Goal: Check status: Check status

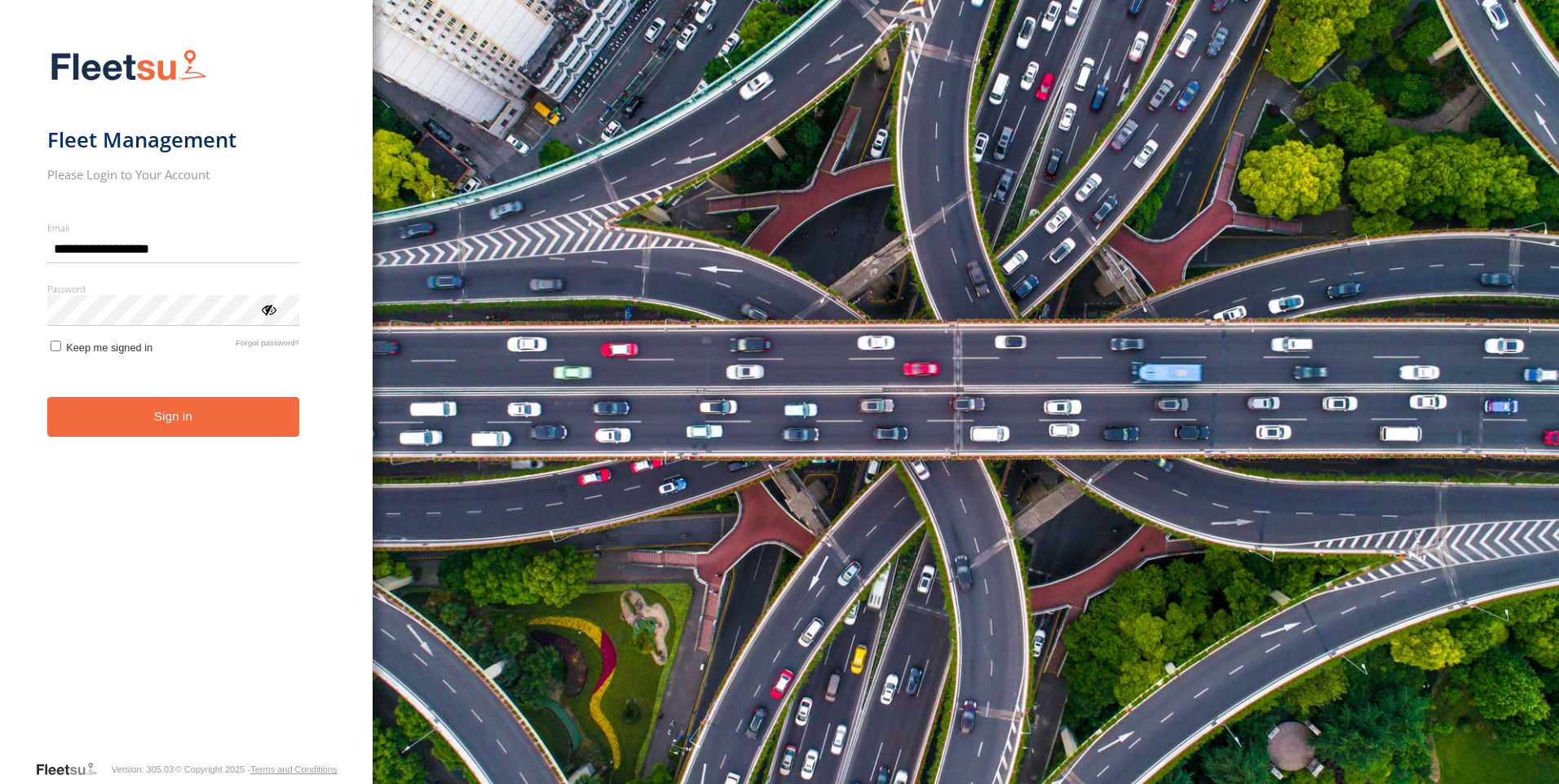
click at [147, 418] on button "Sign in" at bounding box center [173, 417] width 252 height 40
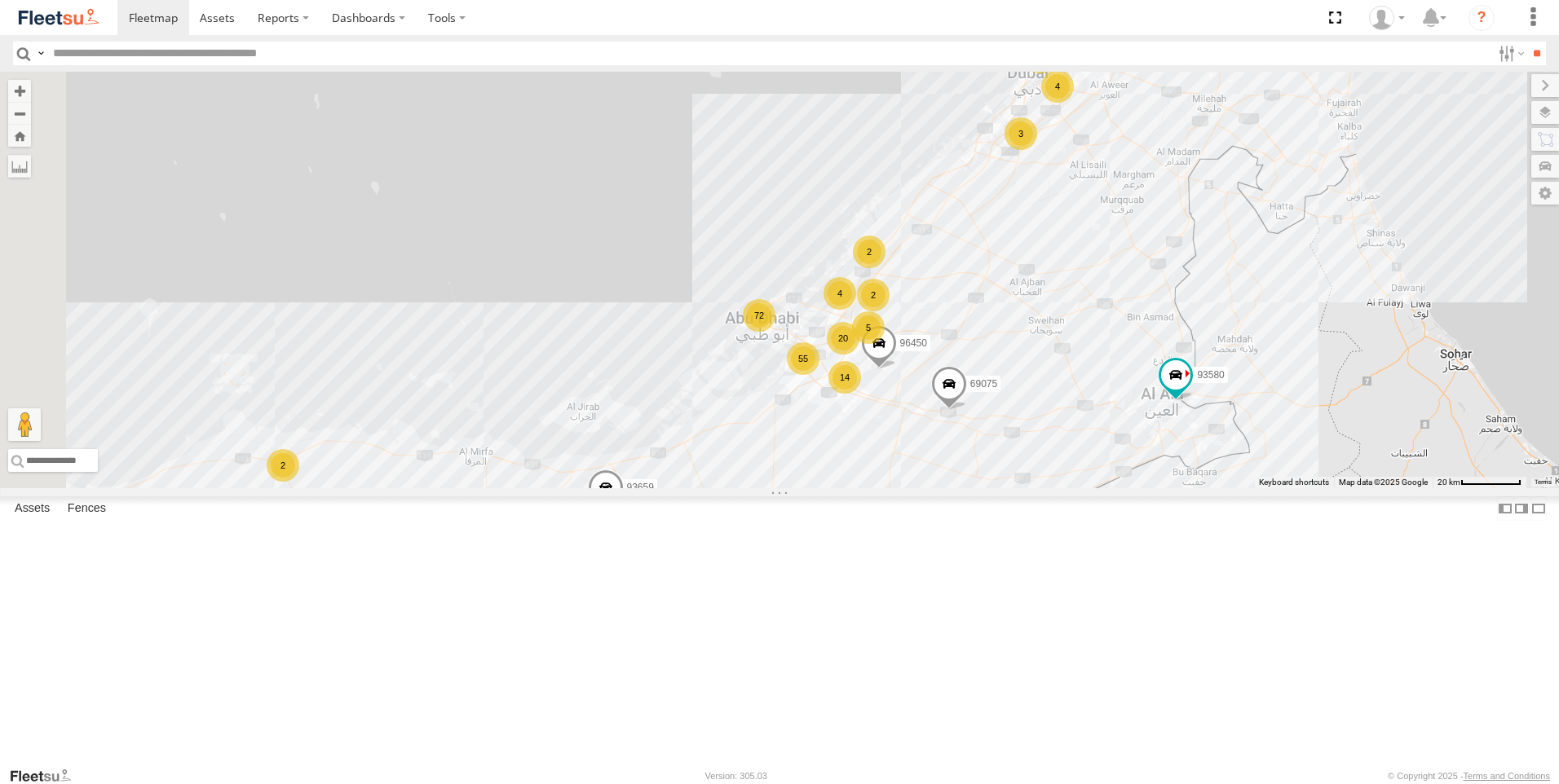
drag, startPoint x: 1145, startPoint y: 427, endPoint x: 1094, endPoint y: 453, distance: 57.2
click at [1094, 453] on div "14 72 55 5 3 4 2 20 93582 4 2 3 93659 2 2 88129 2 93580 96450 69075 2" at bounding box center [780, 280] width 1559 height 417
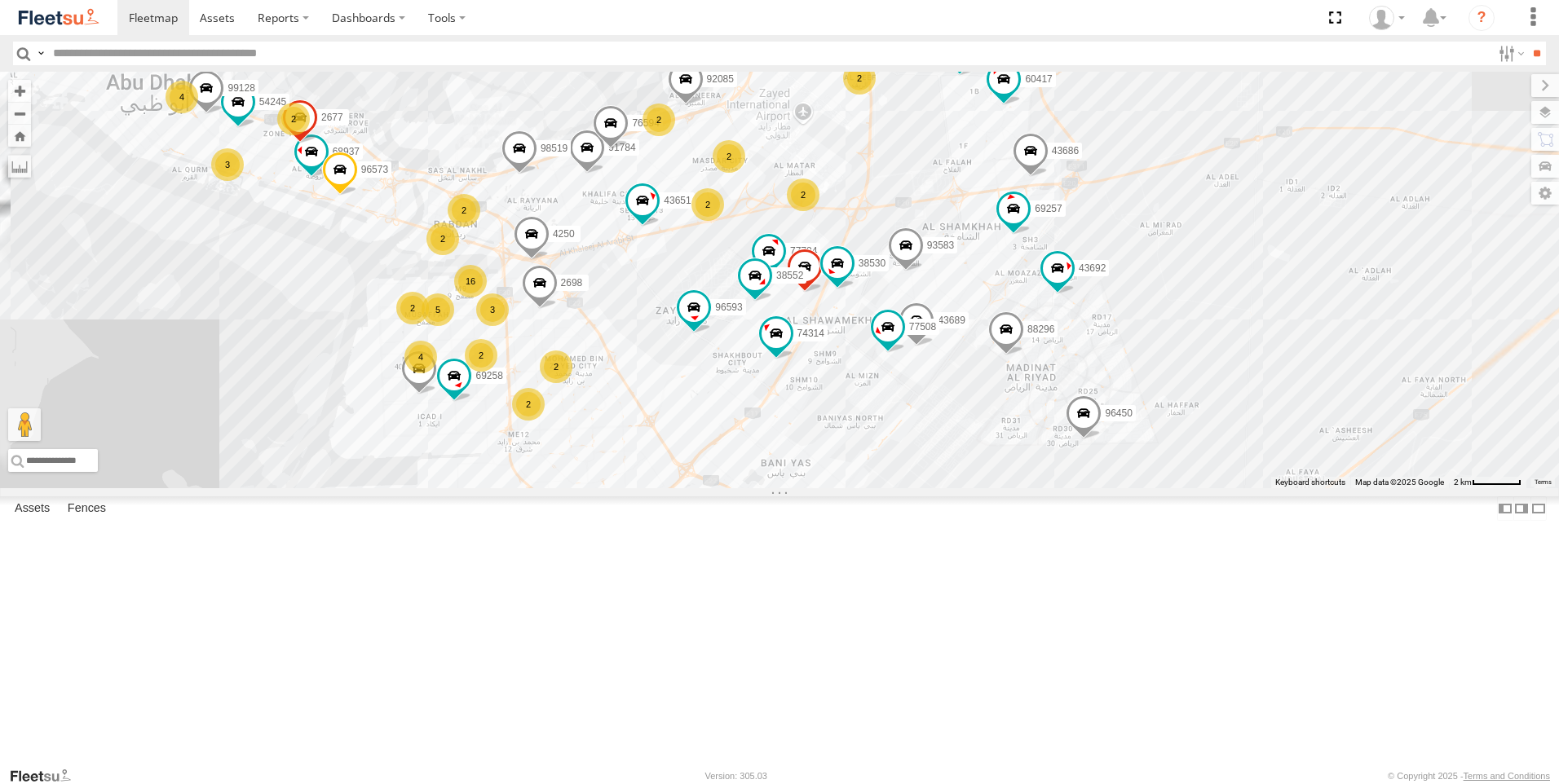
drag, startPoint x: 1060, startPoint y: 522, endPoint x: 1054, endPoint y: 269, distance: 253.1
click at [1054, 270] on div "93582 93659 88129 93580 96450 69075 3 2 16 3 2 60417 4 4 5 2 2 2 69054 2 93583 …" at bounding box center [780, 280] width 1559 height 417
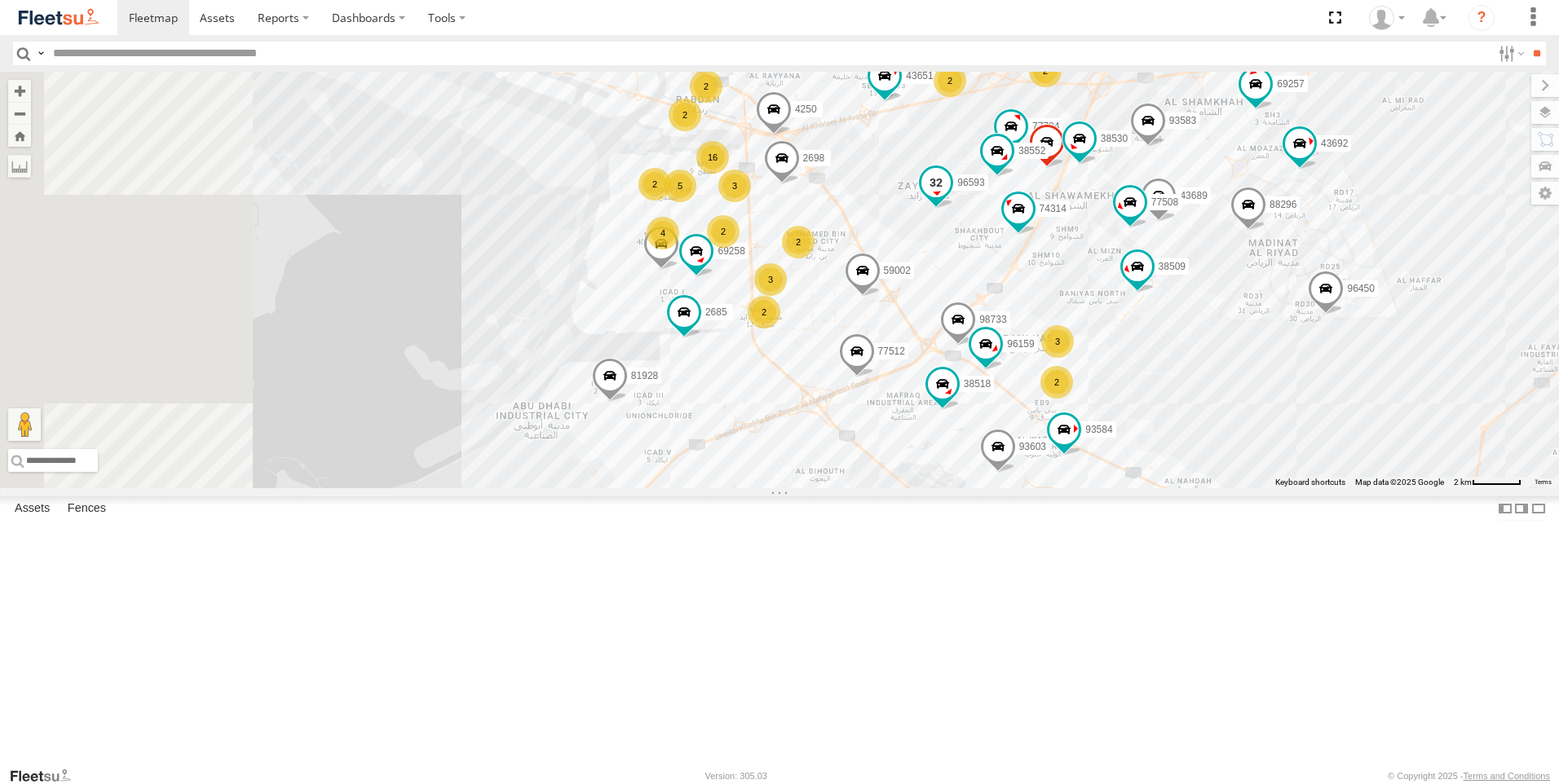
drag, startPoint x: 918, startPoint y: 366, endPoint x: 1186, endPoint y: 318, distance: 272.3
click at [1196, 313] on div "93582 93659 88129 93580 96450 69075 3 2 16 3 2 60417 4 4 5 2 2 2 69054 2 93583 …" at bounding box center [780, 280] width 1559 height 417
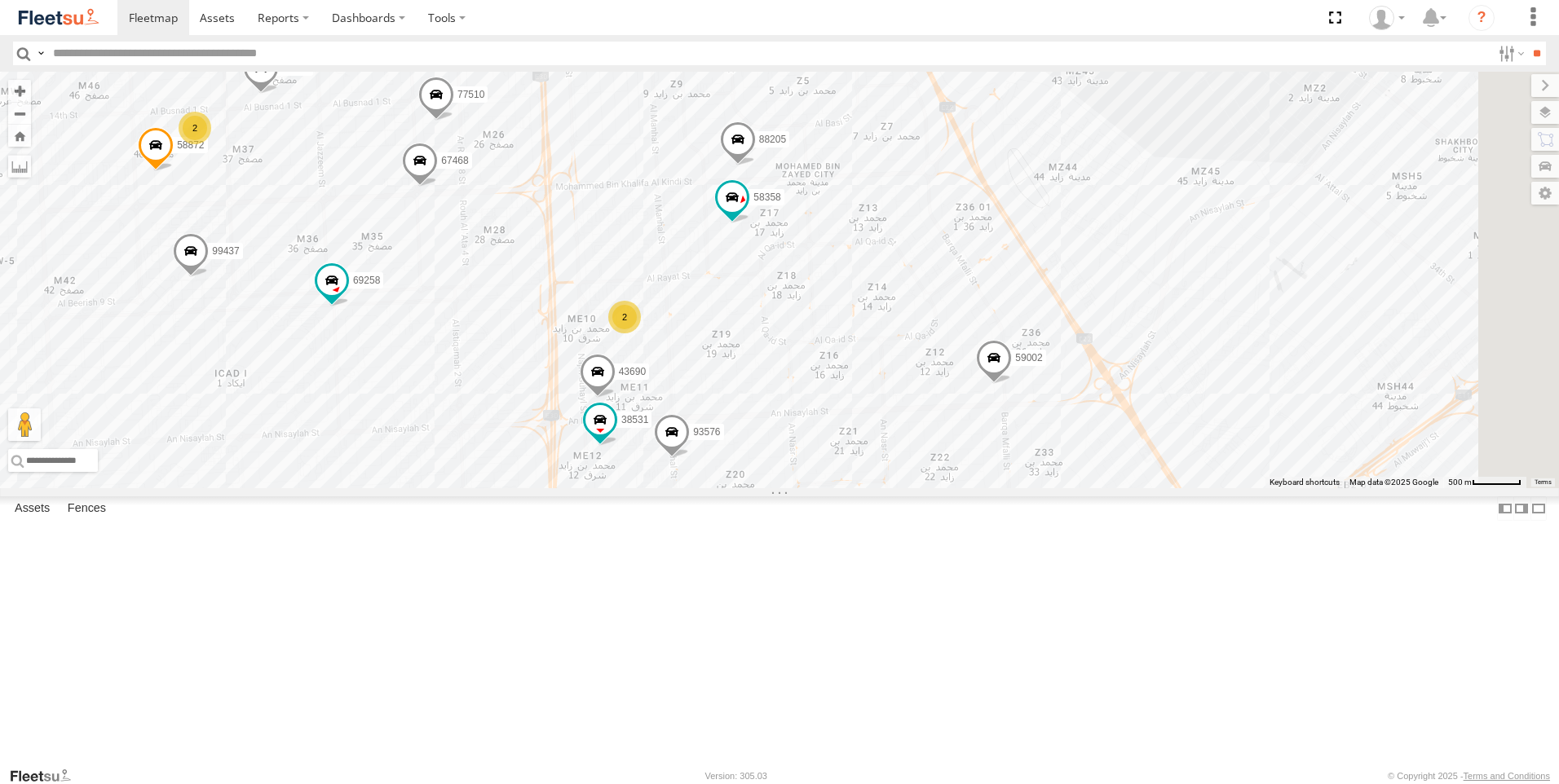
drag, startPoint x: 1046, startPoint y: 390, endPoint x: 693, endPoint y: 298, distance: 364.8
click at [693, 298] on div "93582 93659 88129 93580 96450 69075 60417 69054 93583 43689 4250 68937 88296 76…" at bounding box center [780, 280] width 1559 height 417
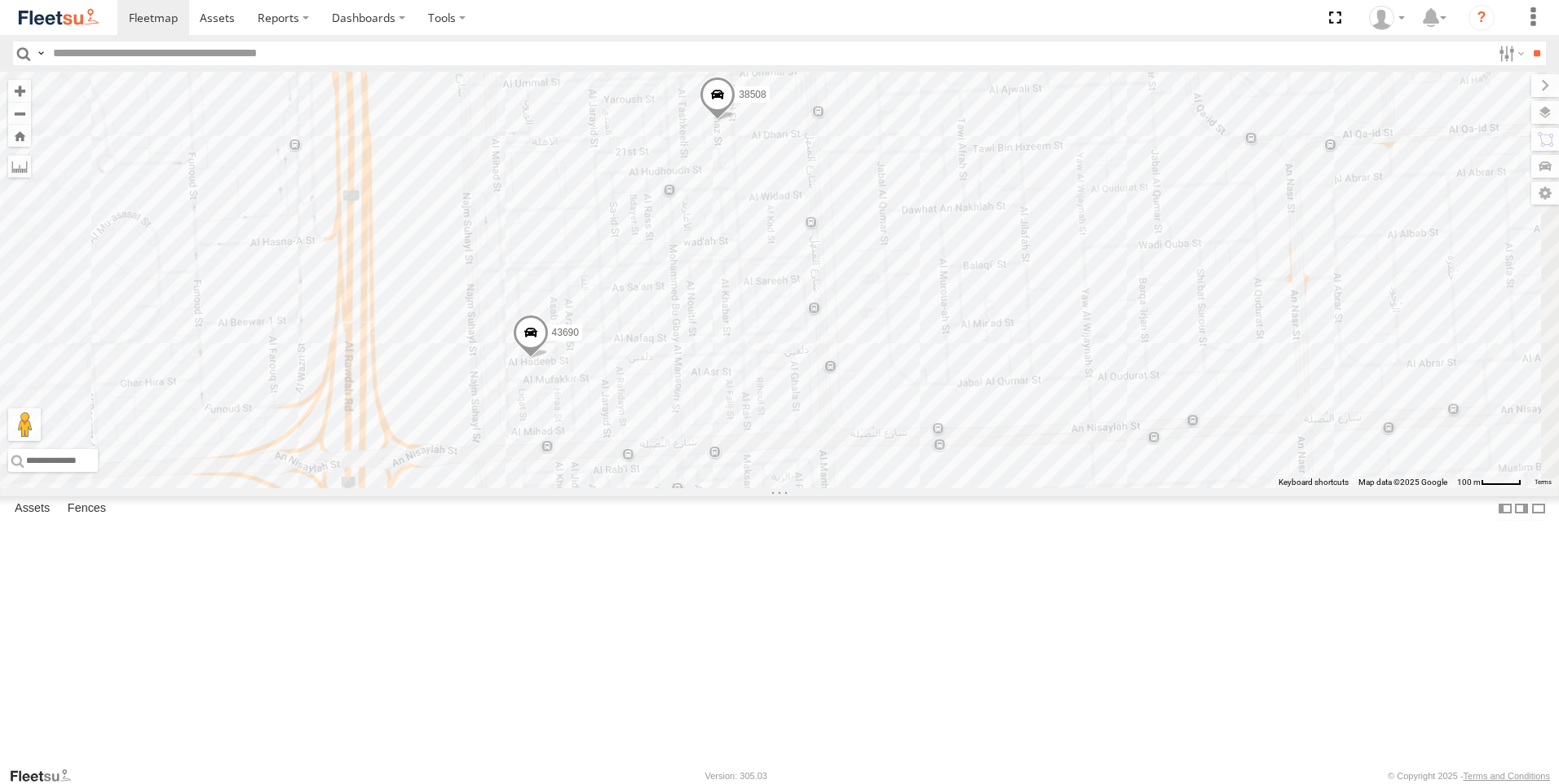
drag, startPoint x: 823, startPoint y: 412, endPoint x: 844, endPoint y: 163, distance: 249.9
click at [844, 163] on div "93582 93659 88129 93580 96450 69075 60417 69054 93583 43689 4250 68937 88296 76…" at bounding box center [780, 280] width 1559 height 417
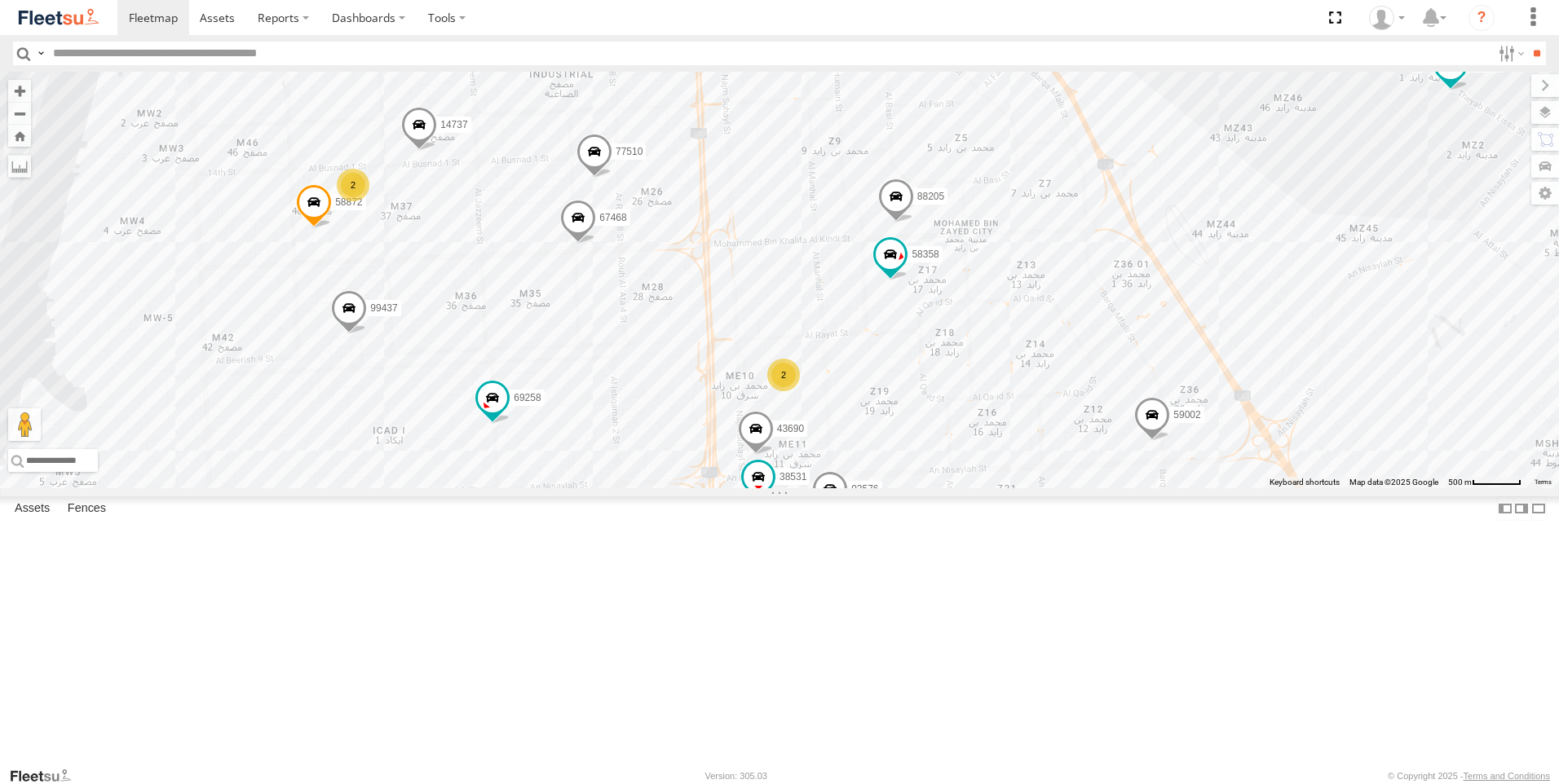
drag, startPoint x: 781, startPoint y: 280, endPoint x: 891, endPoint y: 474, distance: 223.0
click at [891, 474] on div "93582 93659 88129 93580 96450 69075 60417 69054 93583 43689 4250 68937 88296 76…" at bounding box center [780, 280] width 1559 height 417
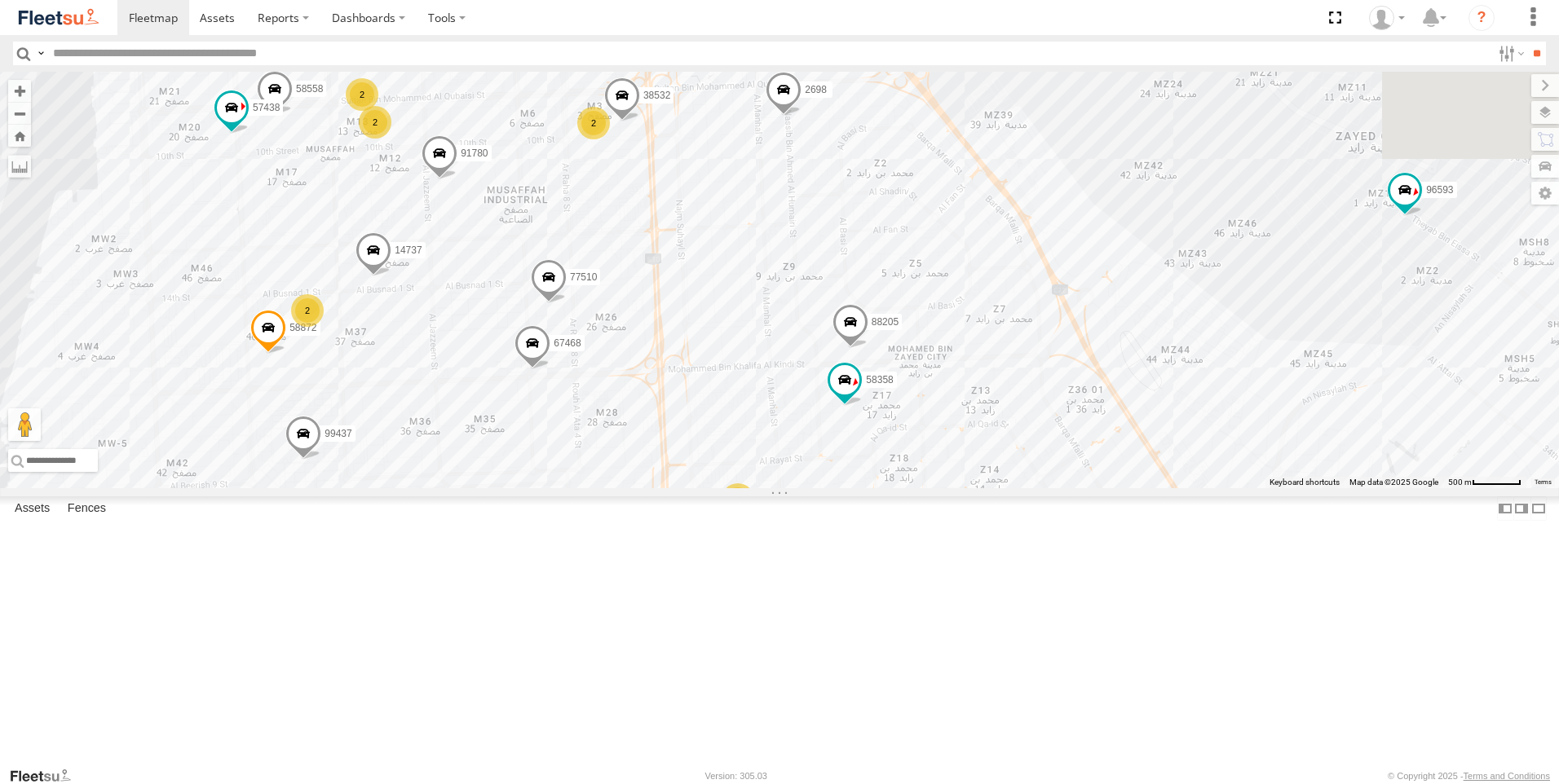
drag, startPoint x: 971, startPoint y: 346, endPoint x: 954, endPoint y: 530, distance: 184.8
click at [953, 488] on div "93582 93659 88129 93580 96450 69075 60417 69054 93583 43689 4250 68937 88296 76…" at bounding box center [780, 280] width 1559 height 417
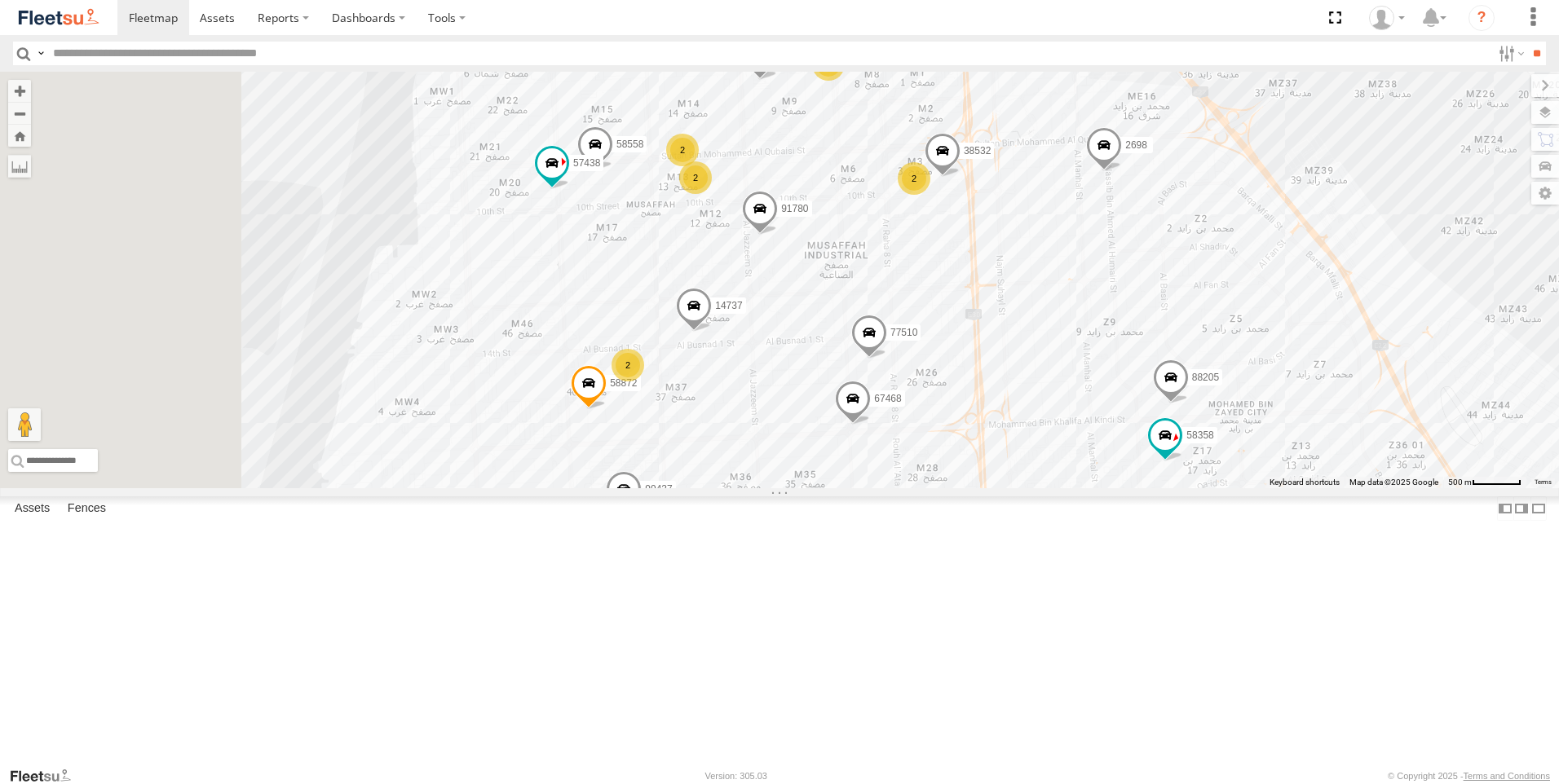
drag, startPoint x: 957, startPoint y: 408, endPoint x: 1266, endPoint y: 340, distance: 316.4
click at [1266, 340] on div "93582 93659 88129 93580 96450 69075 60417 69054 93583 43689 4250 68937 88296 76…" at bounding box center [780, 280] width 1559 height 417
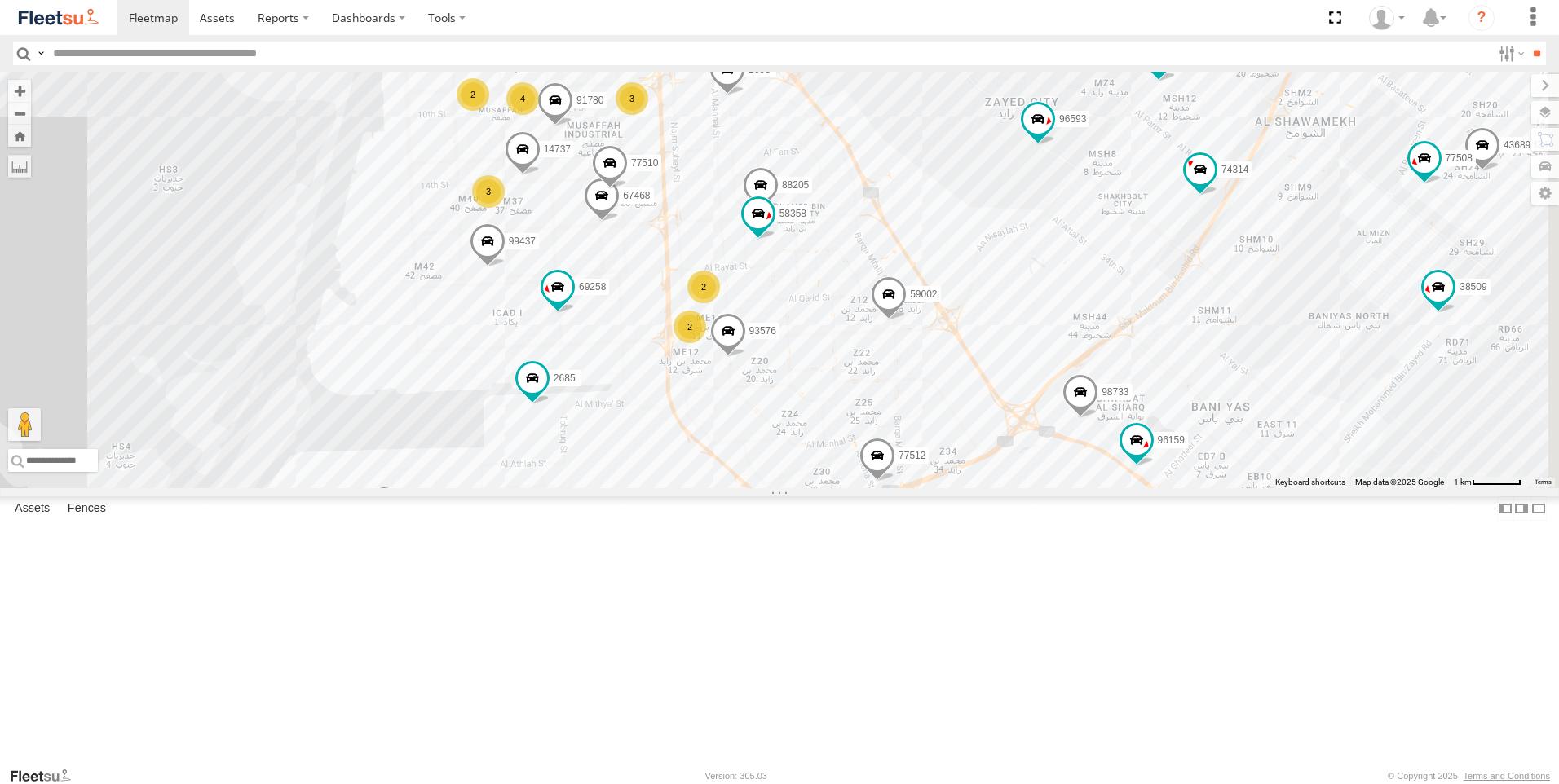
drag, startPoint x: 1263, startPoint y: 399, endPoint x: 940, endPoint y: 284, distance: 342.9
click at [940, 284] on div "93582 93659 88129 93580 96450 69075 60417 69054 93583 43689 4250 68937 88296 76…" at bounding box center [780, 280] width 1559 height 417
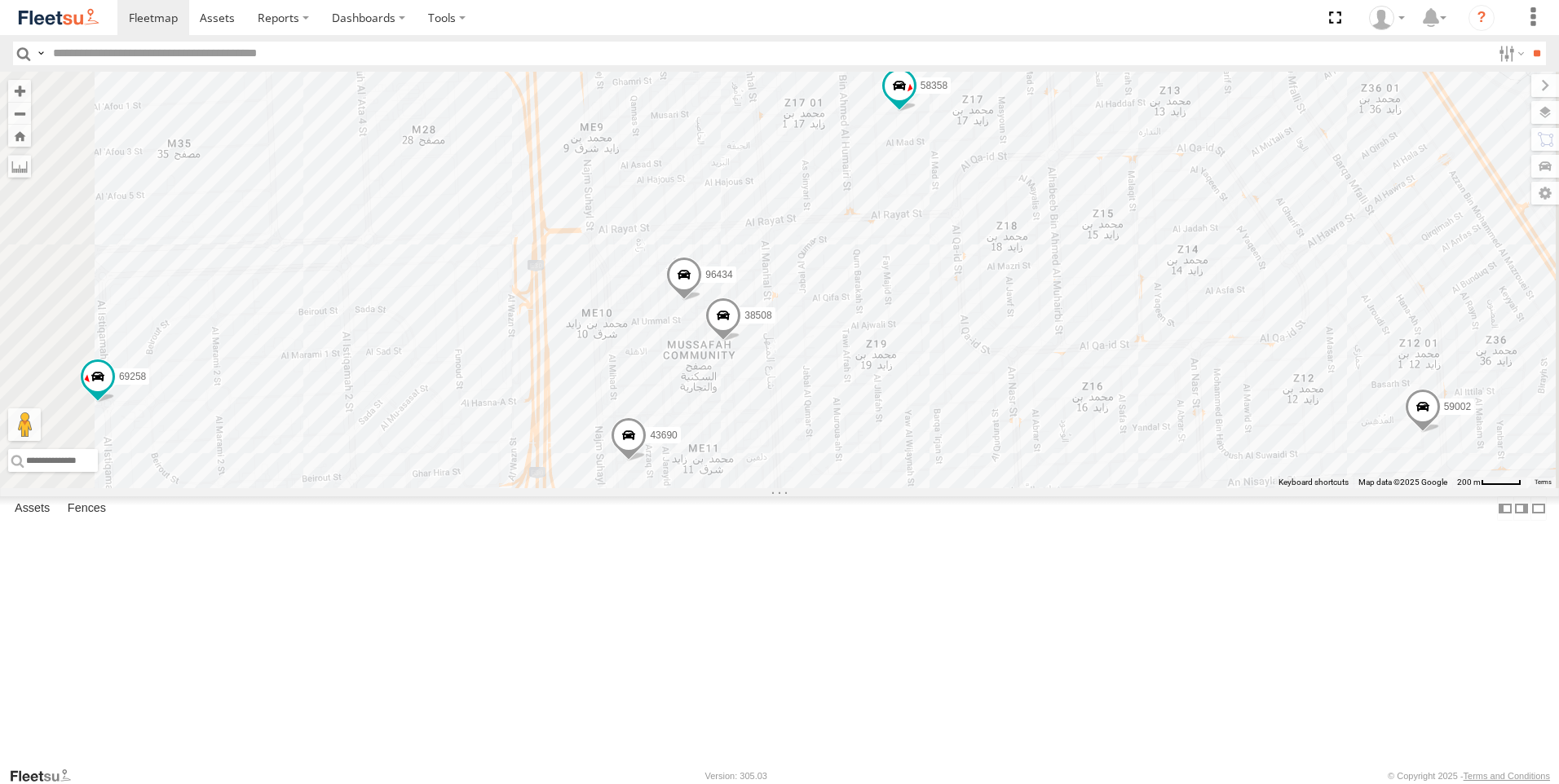
click at [702, 301] on span at bounding box center [685, 278] width 36 height 44
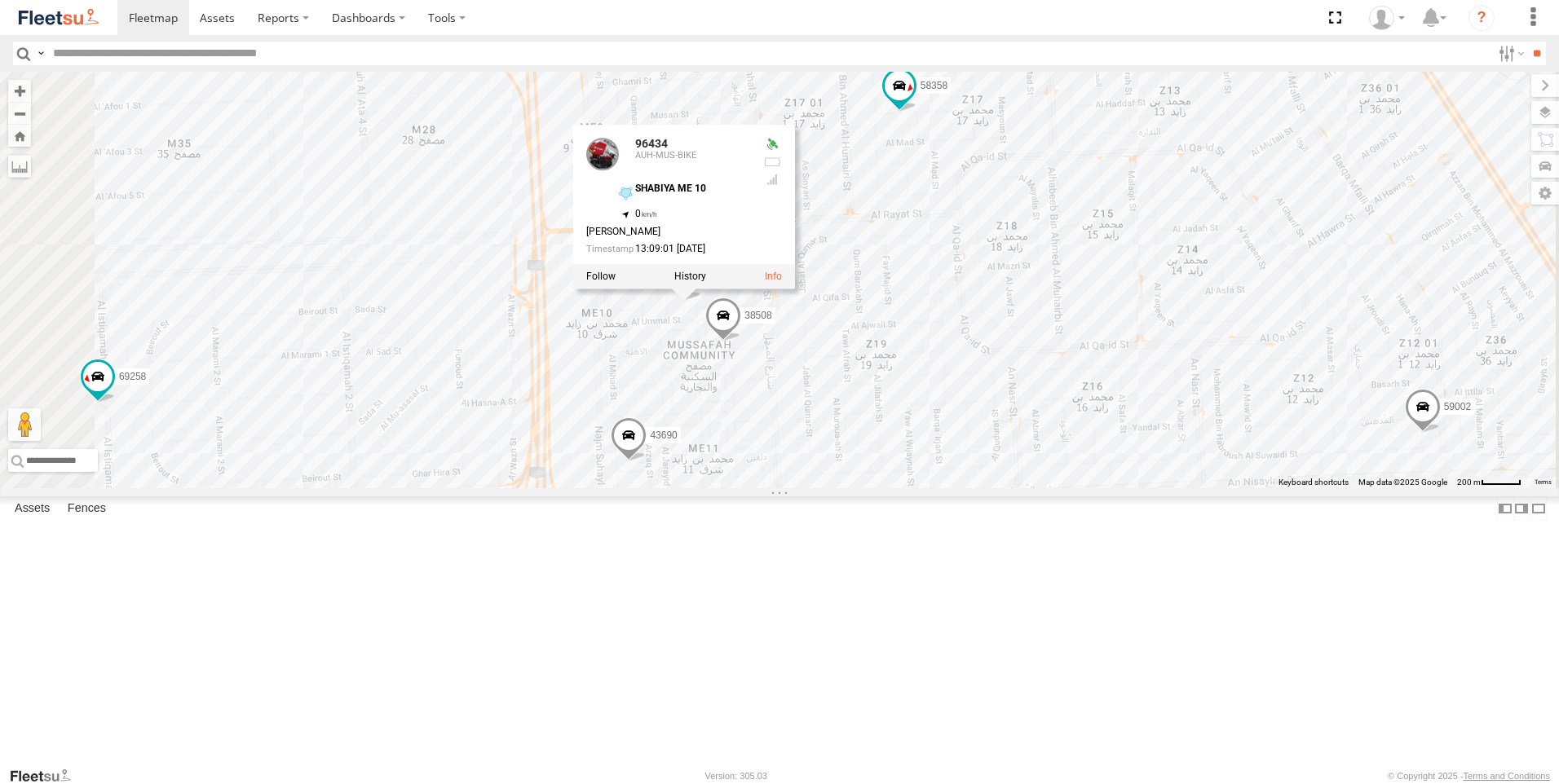
click at [742, 341] on span at bounding box center [723, 318] width 36 height 44
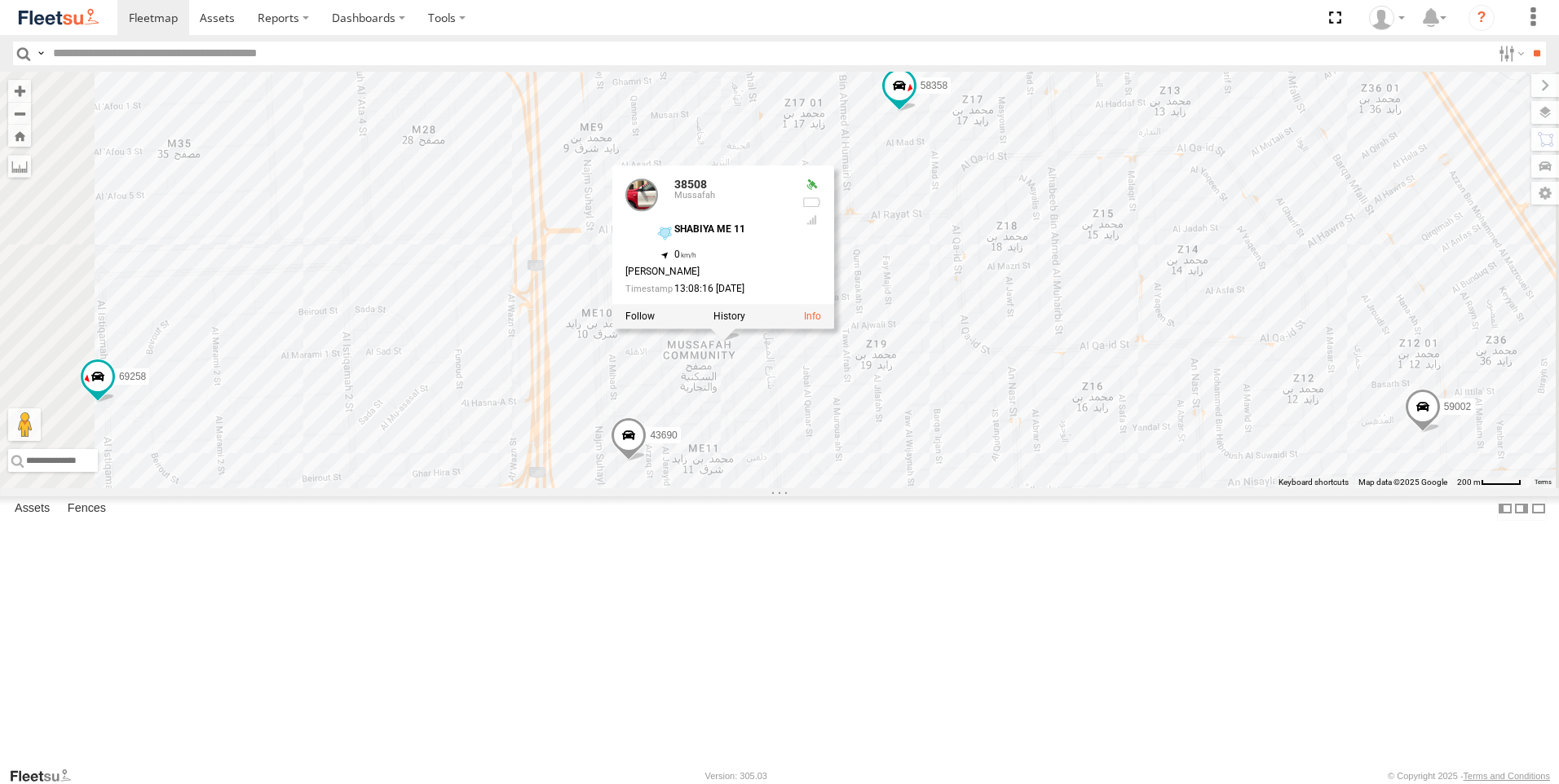
click at [647, 460] on span at bounding box center [629, 438] width 36 height 44
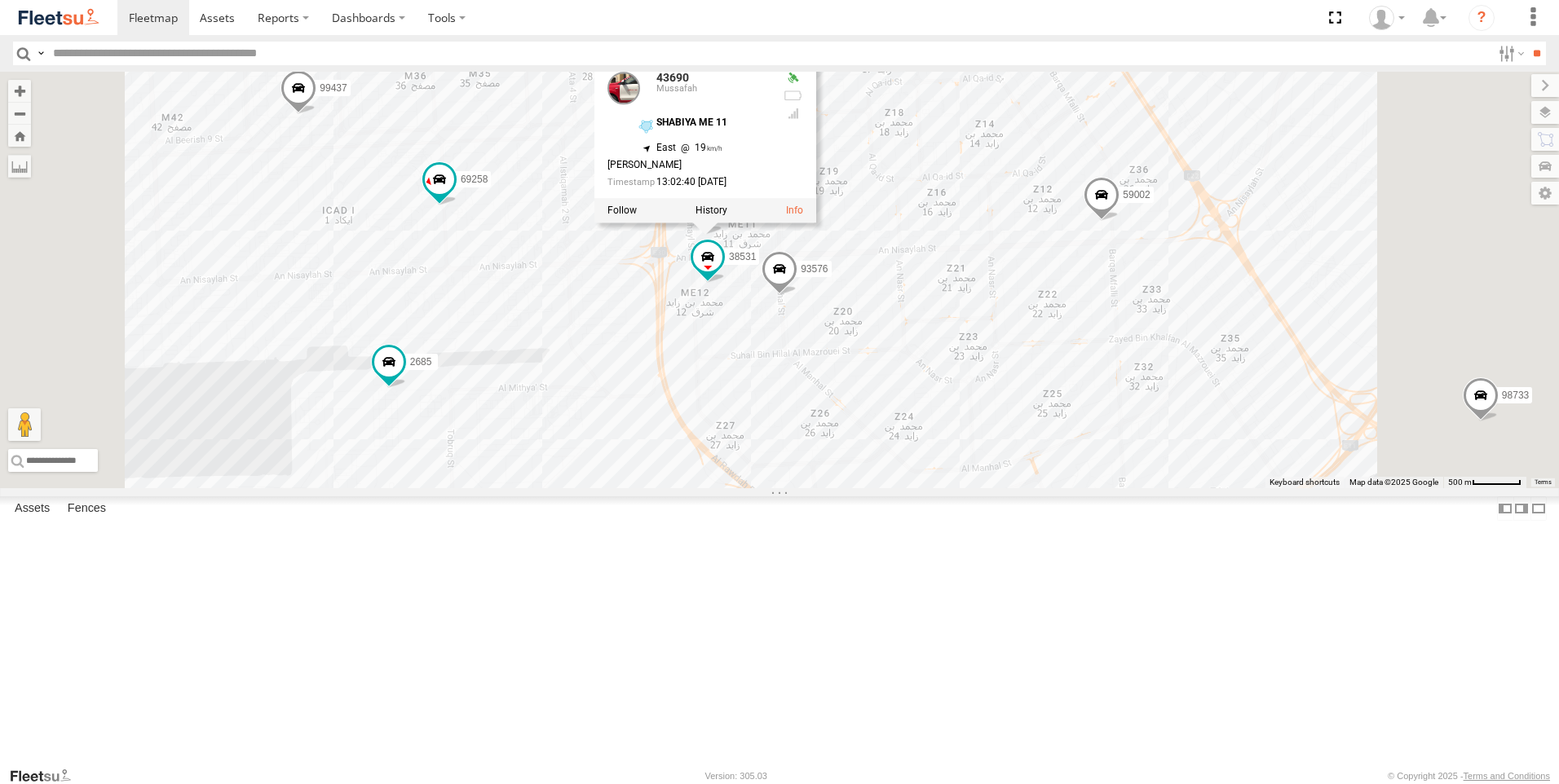
drag, startPoint x: 1071, startPoint y: 541, endPoint x: 1065, endPoint y: 340, distance: 201.1
click at [1065, 340] on div "93582 93659 88129 93580 96450 69075 60417 69054 93583 43689 4250 68937 88296 76…" at bounding box center [780, 280] width 1559 height 417
click at [723, 272] on span at bounding box center [708, 257] width 30 height 30
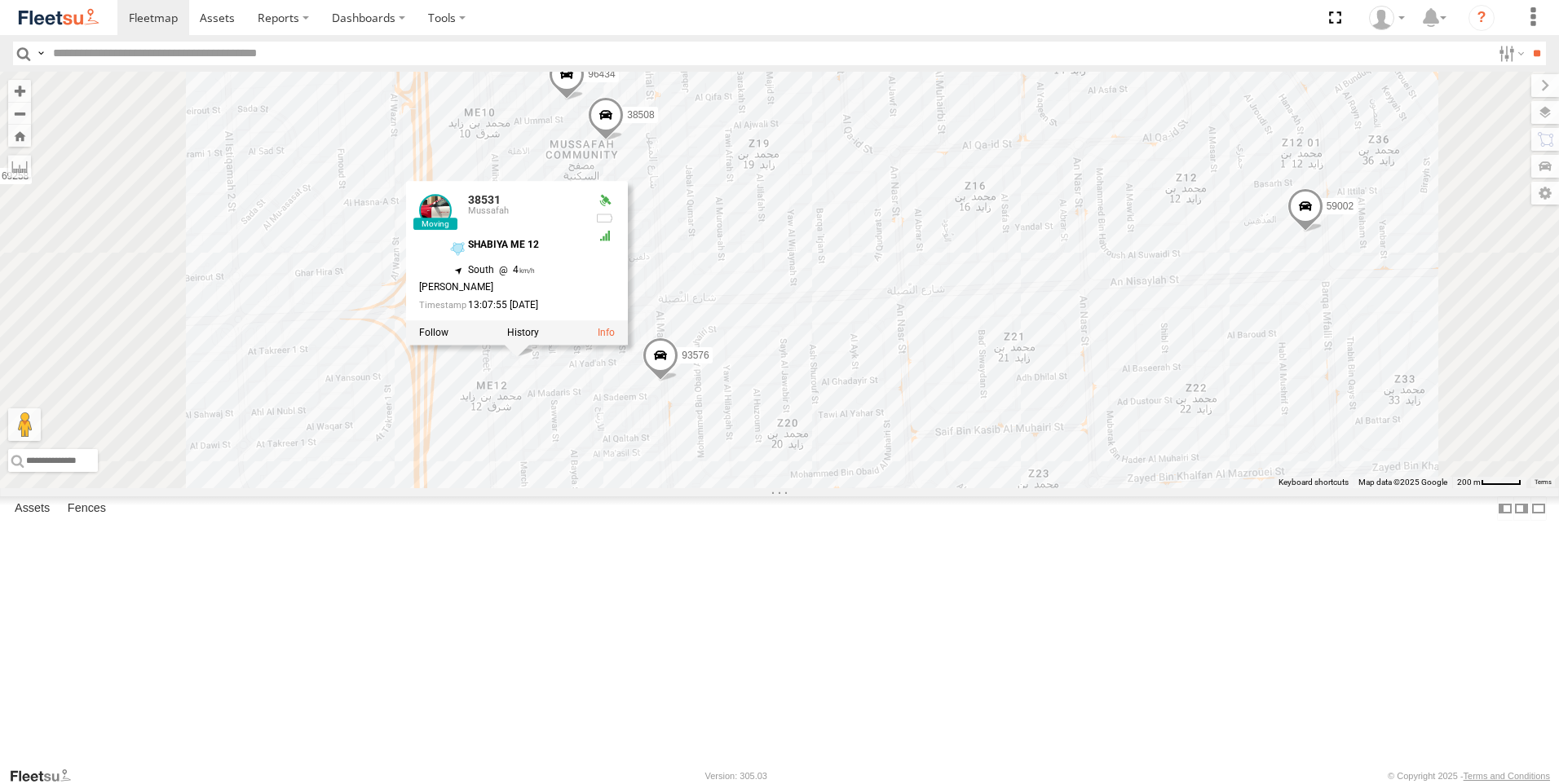
click at [678, 381] on span at bounding box center [661, 359] width 36 height 44
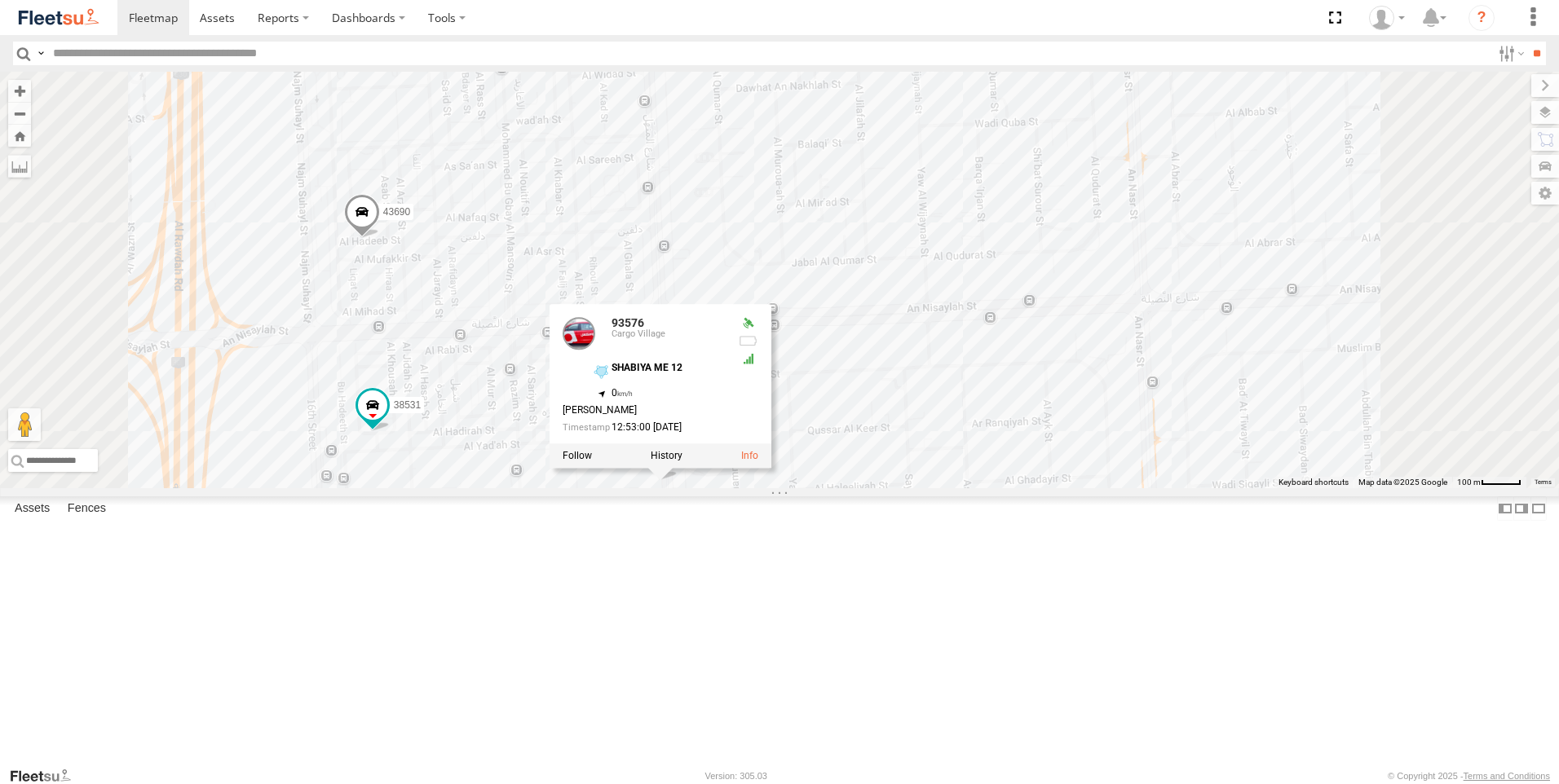
click at [1063, 488] on div "93582 93659 88129 93580 96450 69075 60417 69054 93583 43689 4250 68937 88296 76…" at bounding box center [780, 280] width 1559 height 417
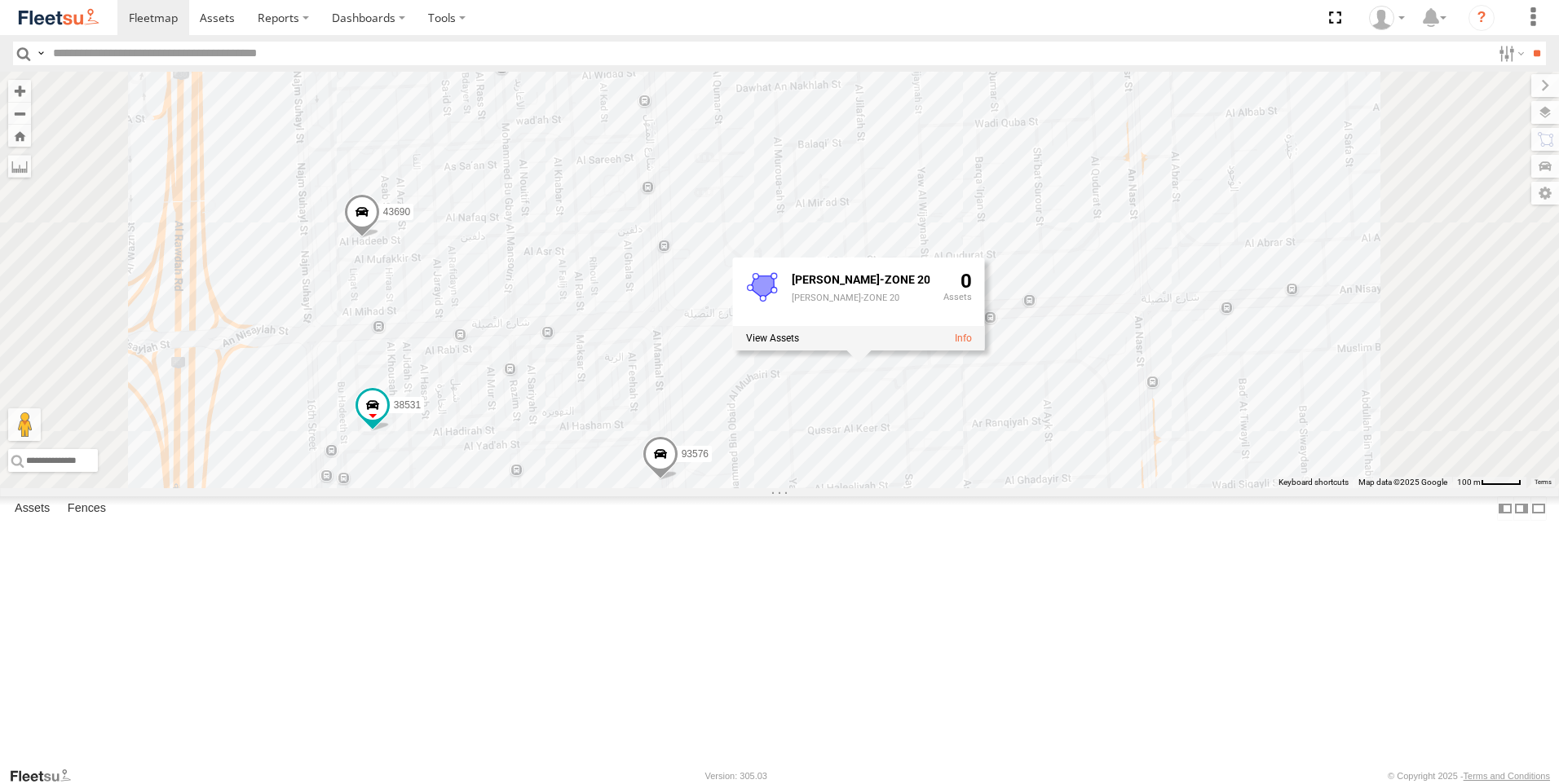
click at [678, 480] on span at bounding box center [661, 457] width 36 height 44
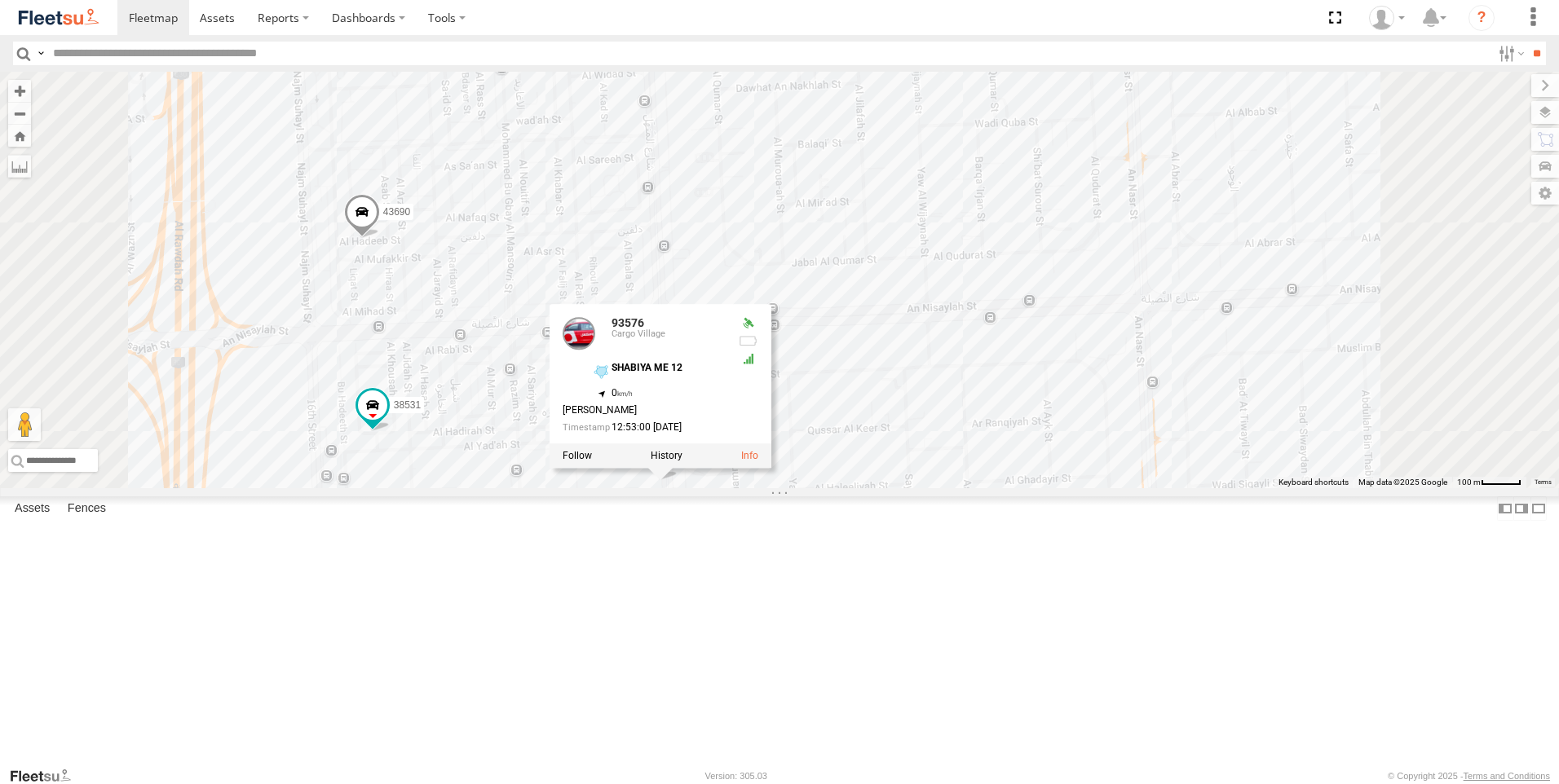
click at [1033, 488] on div "93582 93659 88129 93580 96450 69075 60417 69054 93583 43689 4250 68937 88296 76…" at bounding box center [780, 280] width 1559 height 417
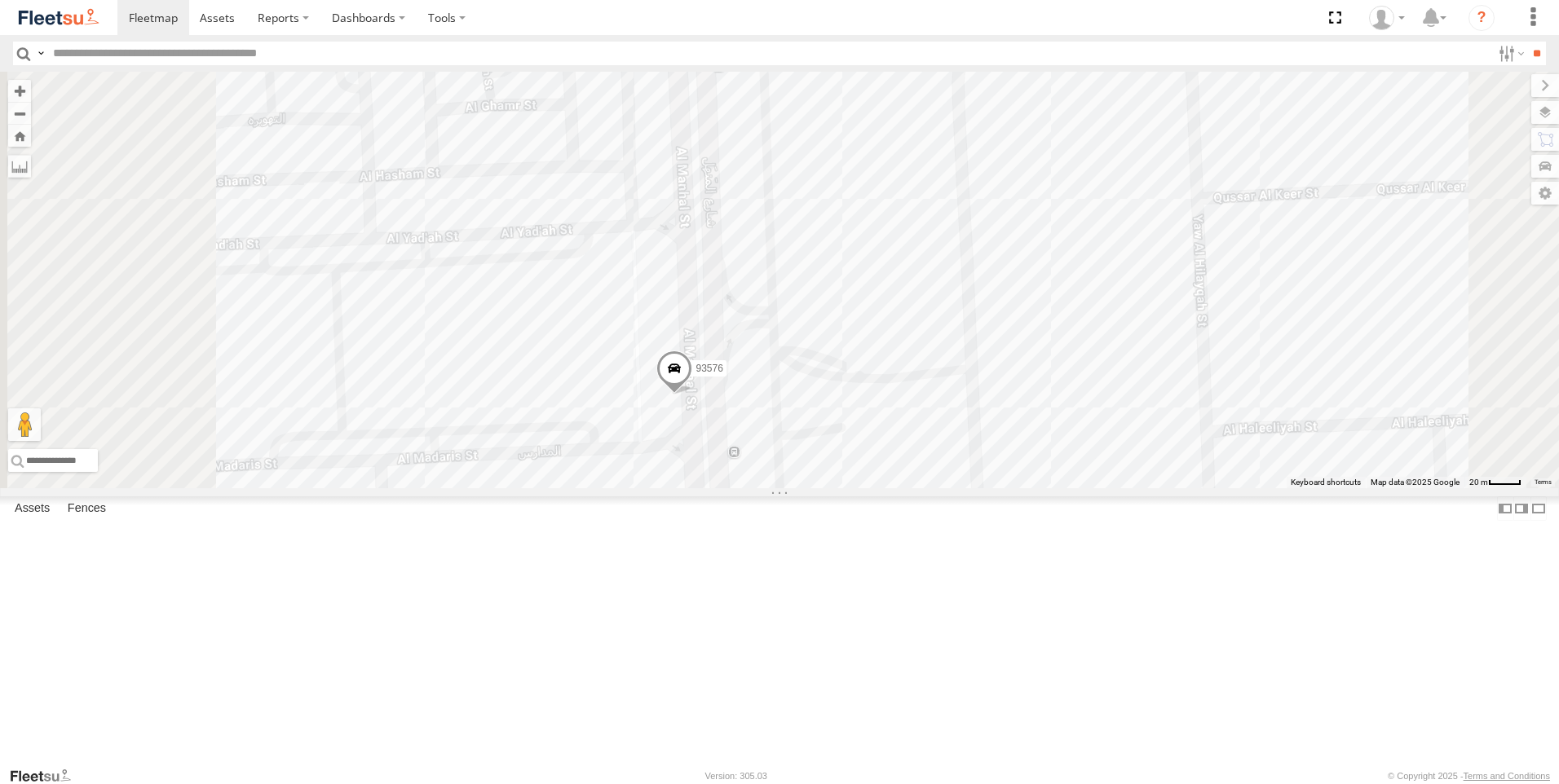
drag, startPoint x: 870, startPoint y: 539, endPoint x: 894, endPoint y: 416, distance: 125.3
click at [894, 416] on div "93582 93659 88129 93580 96450 69075 60417 69054 93583 43689 4250 68937 88296 76…" at bounding box center [780, 280] width 1559 height 417
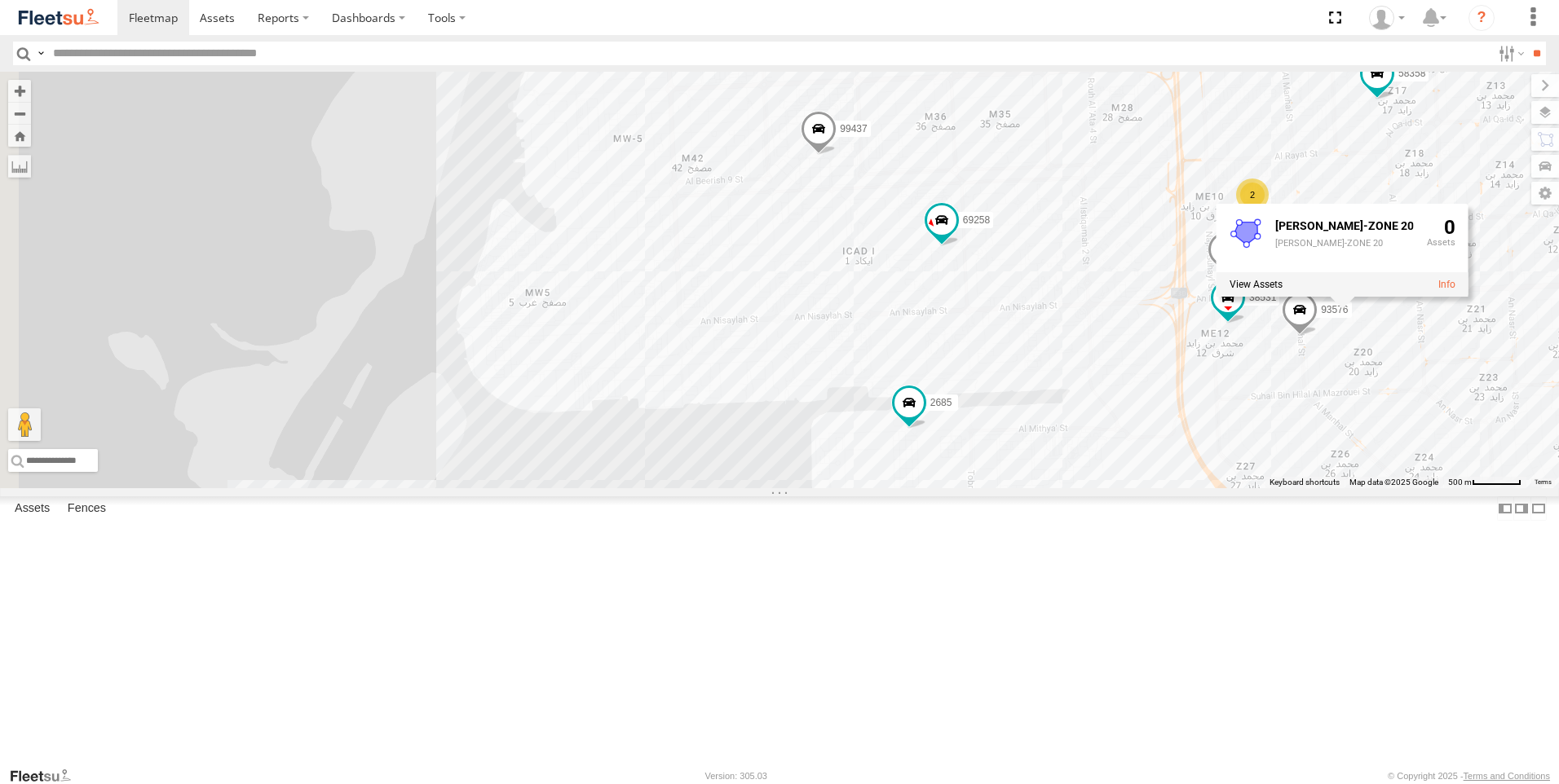
drag, startPoint x: 697, startPoint y: 390, endPoint x: 1371, endPoint y: 412, distance: 674.4
click at [1371, 412] on div "93582 93659 88129 93580 96450 69075 60417 69054 93583 43689 4250 68937 88296 76…" at bounding box center [780, 280] width 1559 height 417
click at [957, 235] on span at bounding box center [942, 220] width 30 height 30
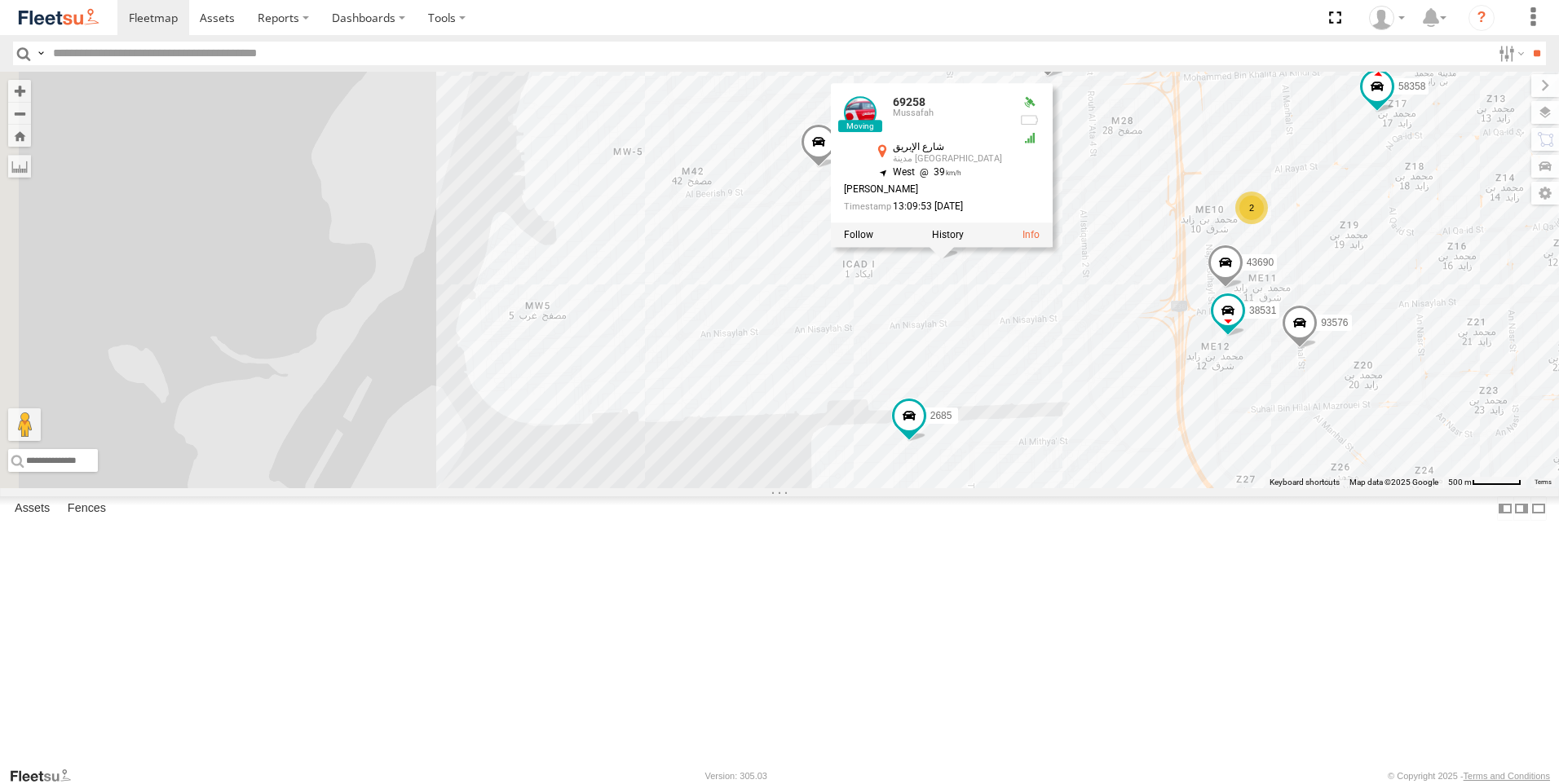
drag, startPoint x: 1308, startPoint y: 366, endPoint x: 1308, endPoint y: 497, distance: 131.0
click at [1309, 488] on div "93582 93659 88129 93580 96450 69075 60417 69054 93583 43689 4250 68937 88296 76…" at bounding box center [780, 280] width 1559 height 417
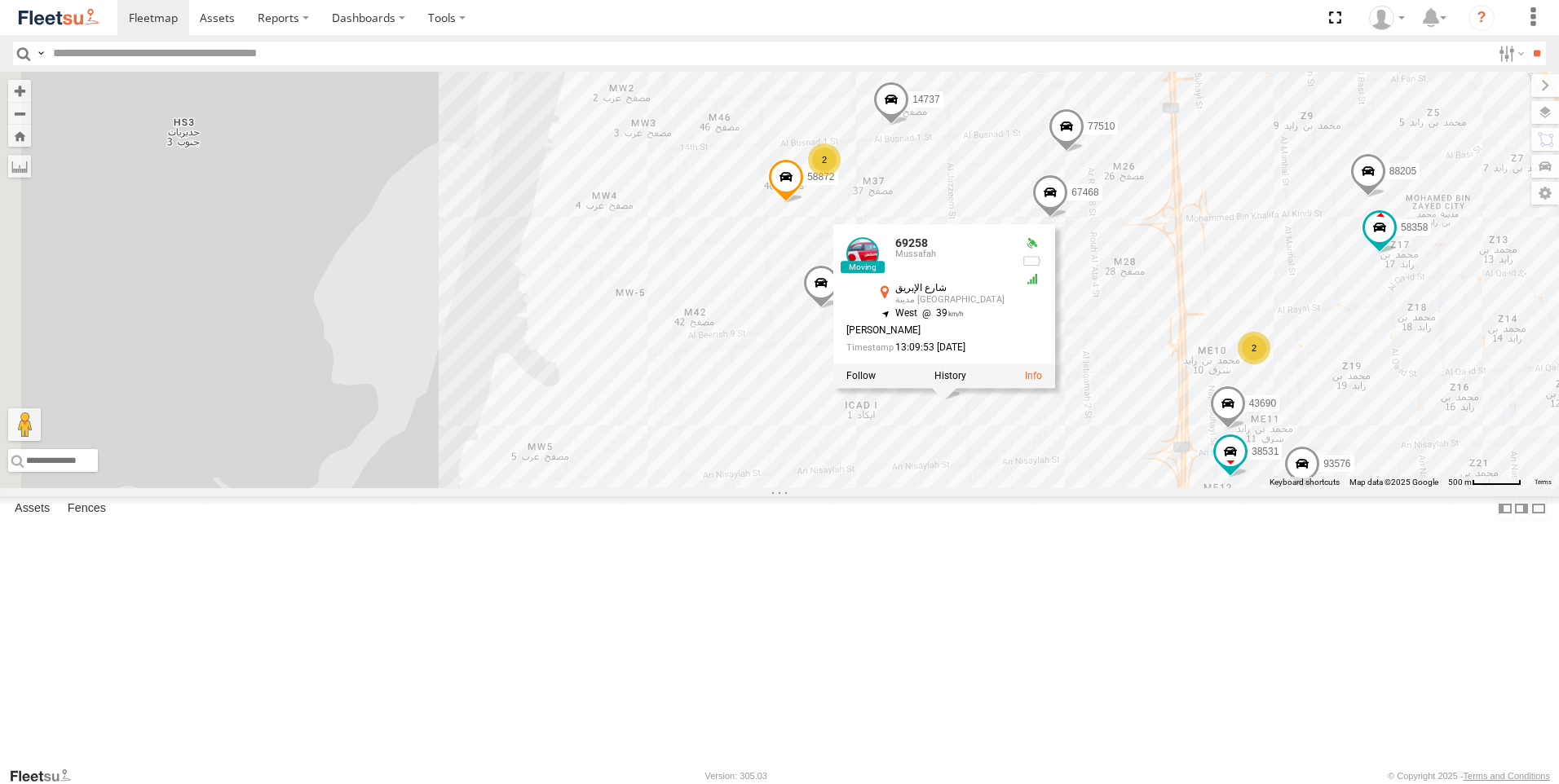
click at [839, 309] on span at bounding box center [822, 287] width 36 height 44
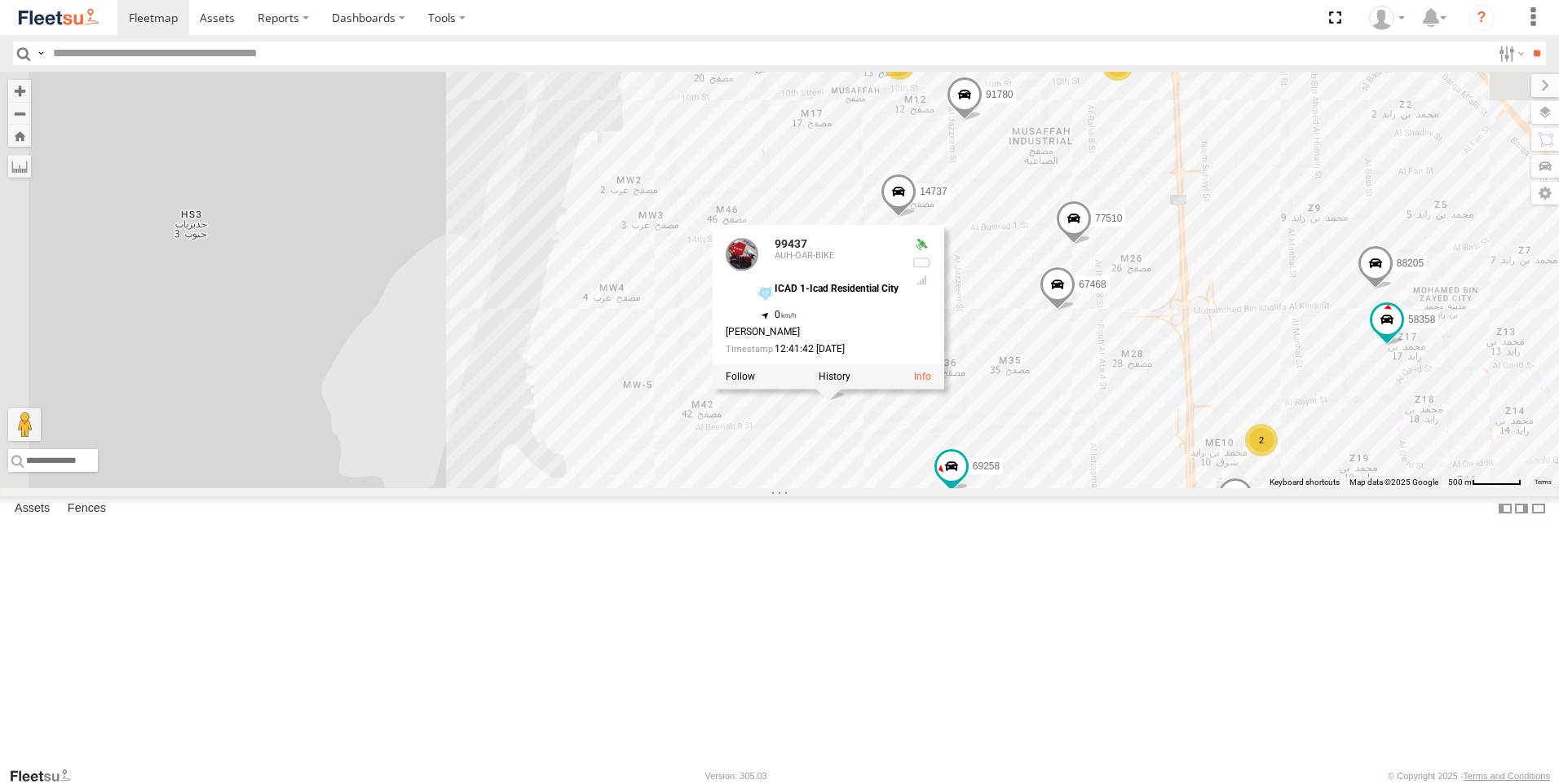
drag, startPoint x: 1242, startPoint y: 393, endPoint x: 1251, endPoint y: 496, distance: 103.4
click at [1251, 488] on div "93582 93659 88129 93580 96450 69075 60417 69054 93583 43689 4250 68937 88296 76…" at bounding box center [780, 280] width 1559 height 417
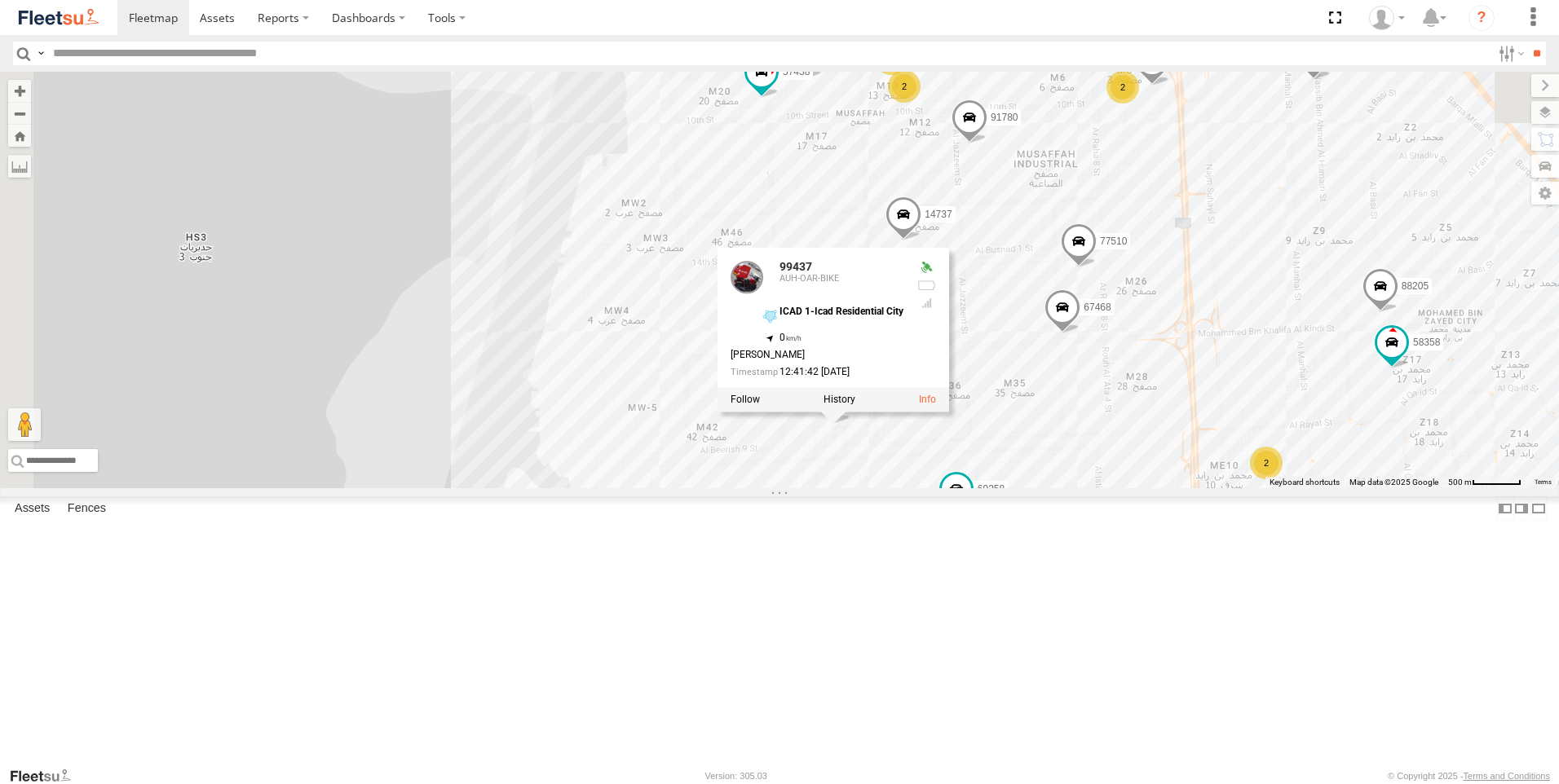
click at [1080, 334] on span at bounding box center [1063, 310] width 36 height 44
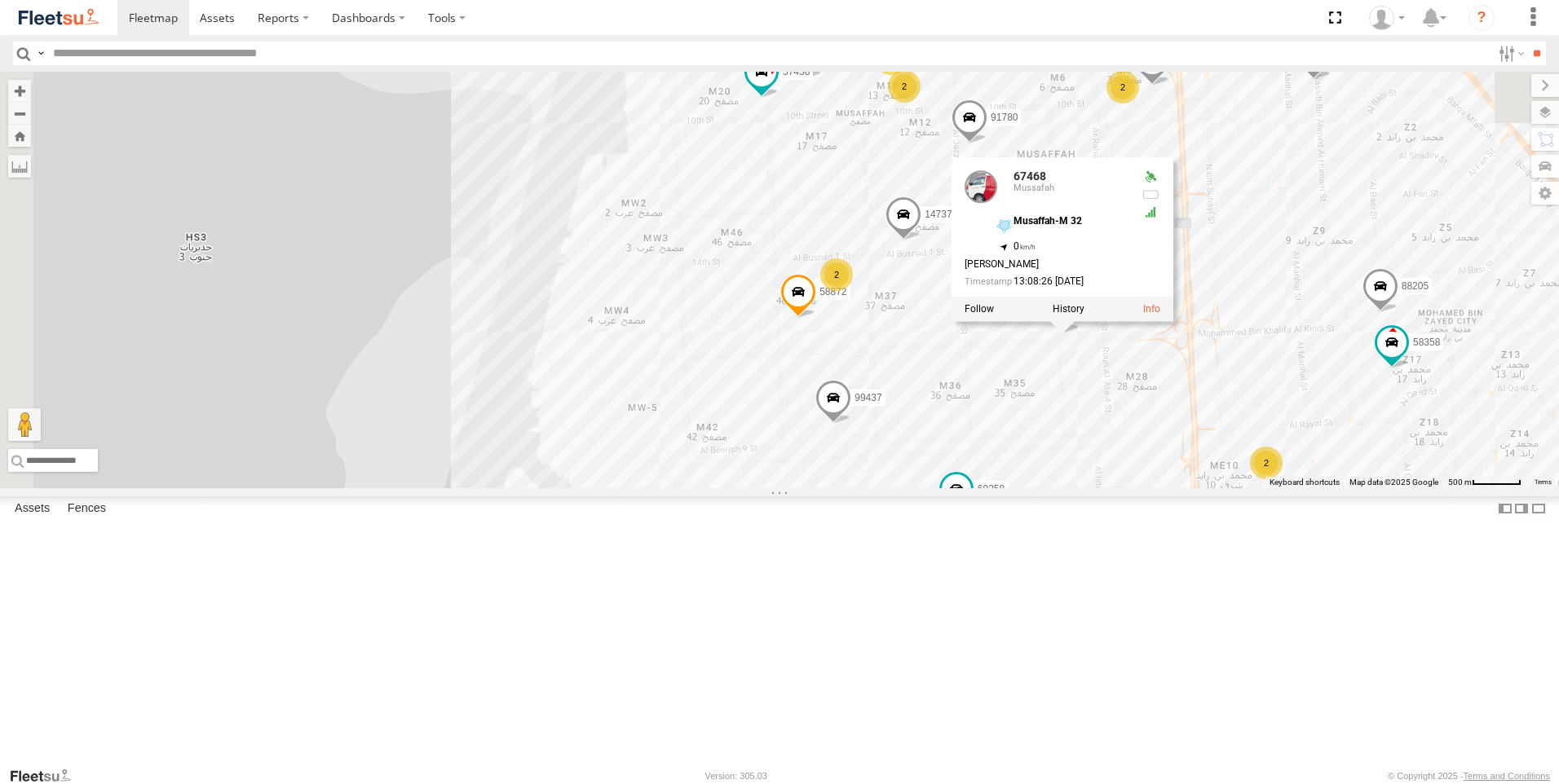
click at [817, 318] on span at bounding box center [798, 296] width 36 height 44
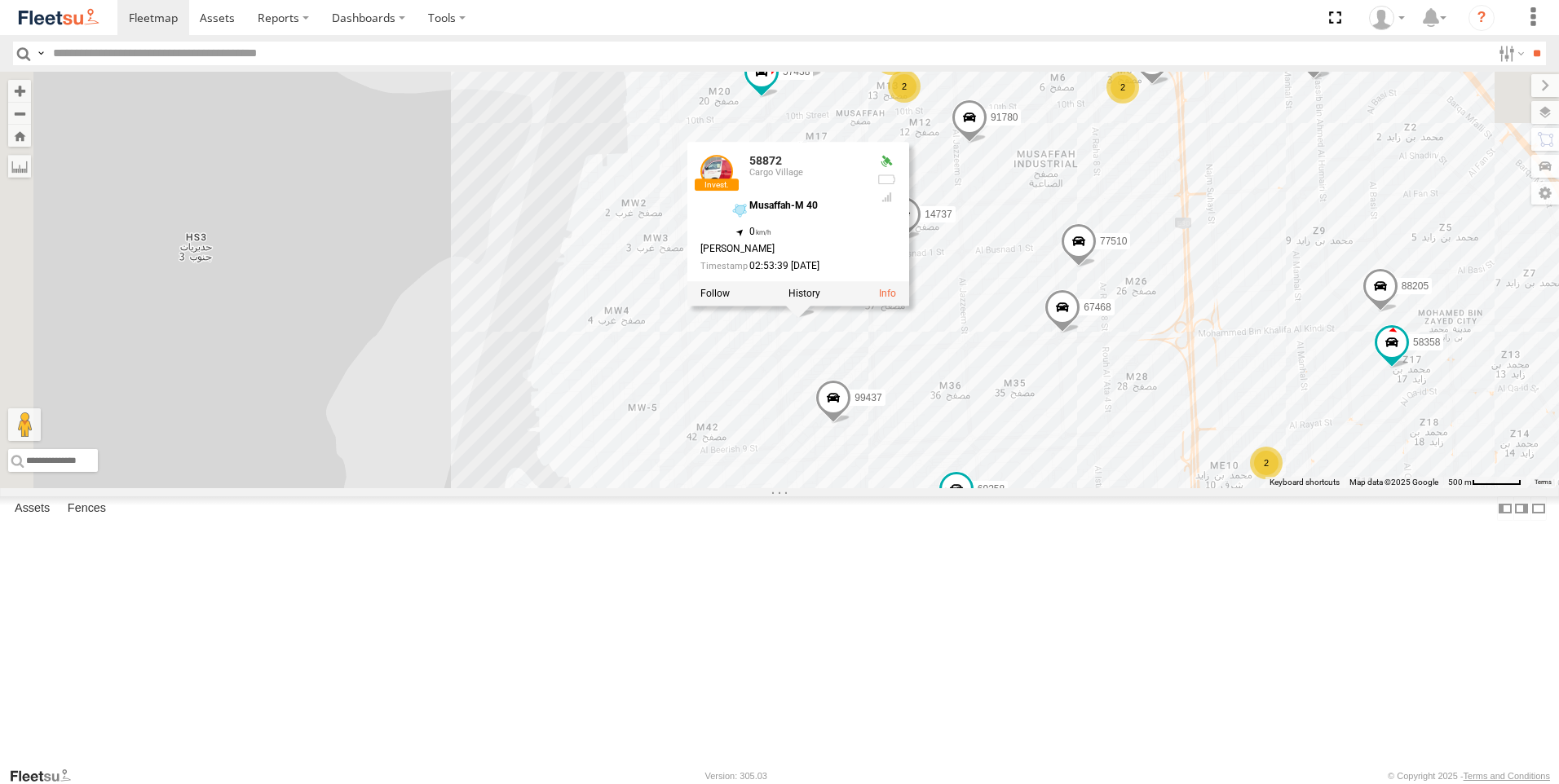
click at [1097, 268] on span at bounding box center [1079, 245] width 36 height 44
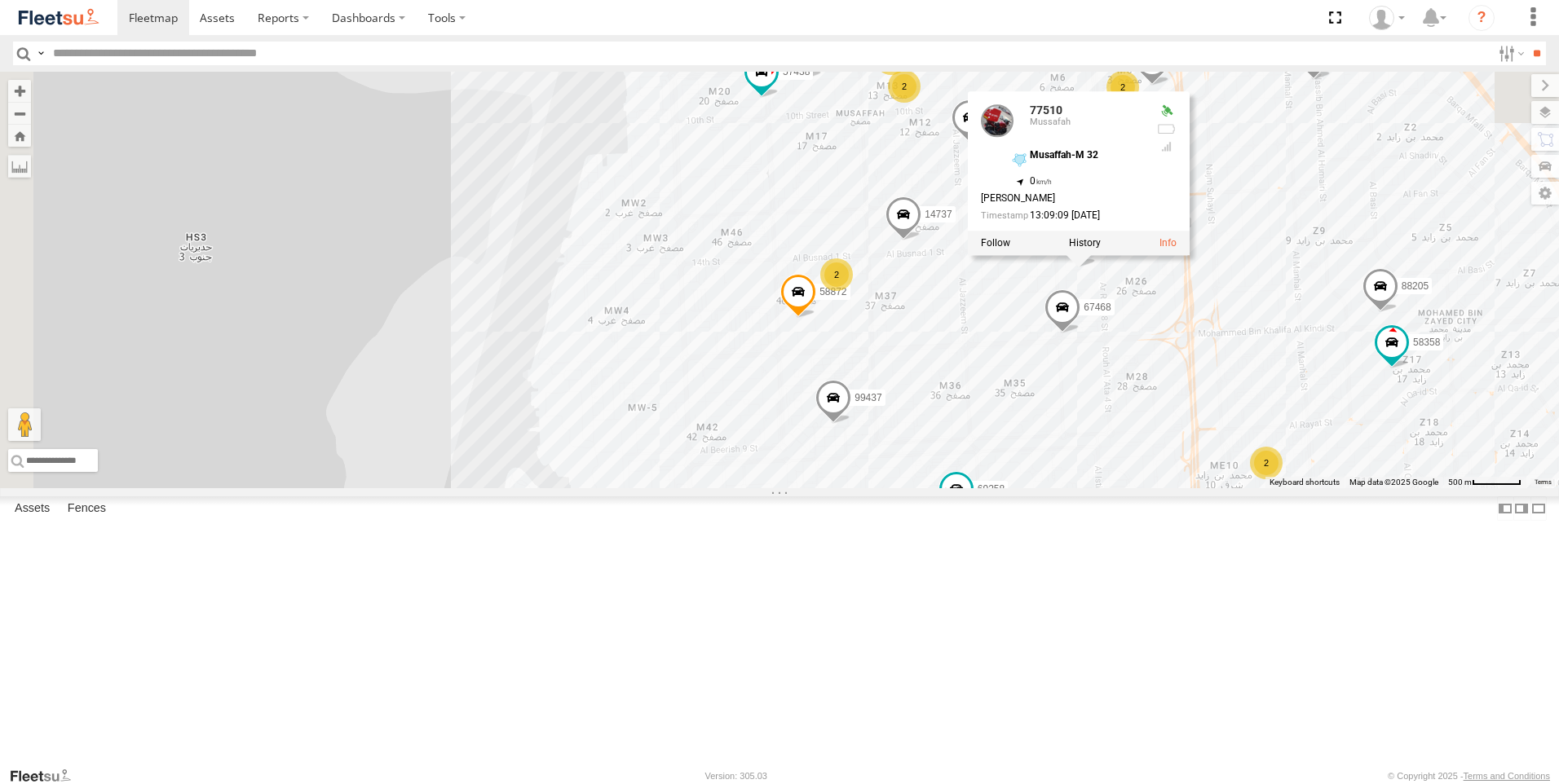
click at [921, 240] on span at bounding box center [904, 218] width 36 height 44
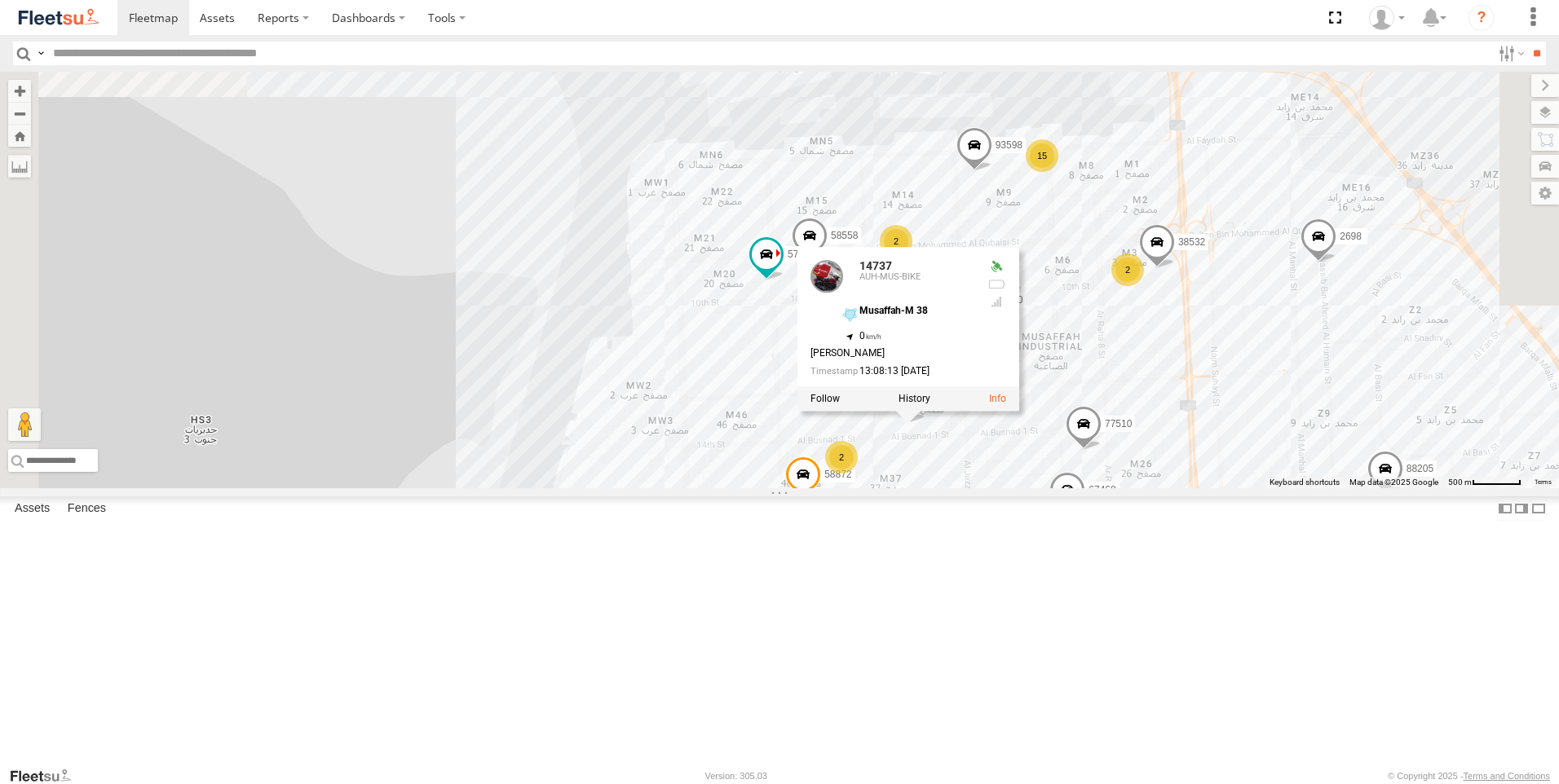
drag, startPoint x: 1312, startPoint y: 320, endPoint x: 1295, endPoint y: 485, distance: 165.9
click at [1318, 488] on div "93582 93659 88129 93580 96450 69075 60417 69054 93583 43689 4250 68937 88296 76…" at bounding box center [780, 280] width 1559 height 417
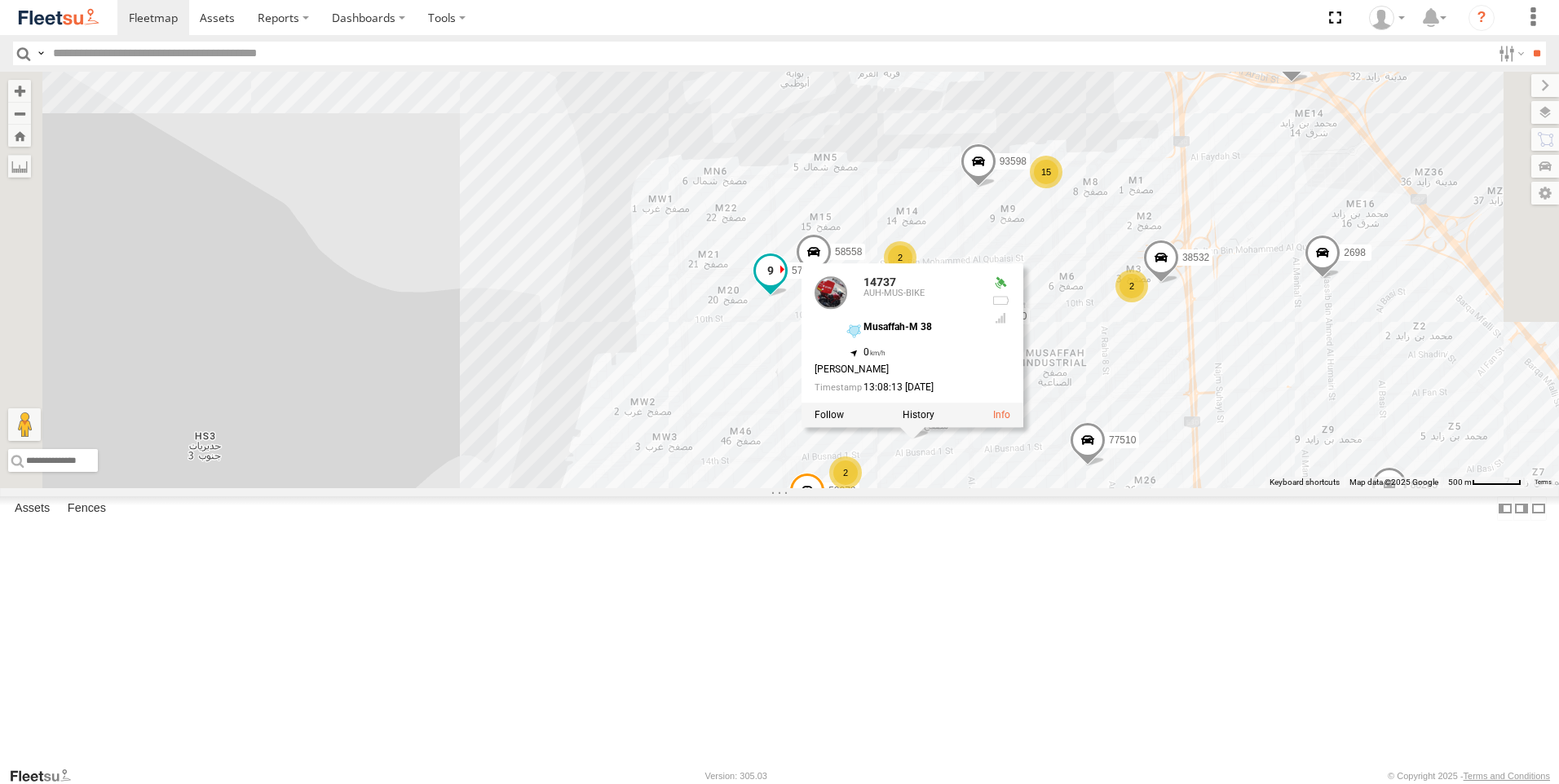
click at [785, 285] on span at bounding box center [770, 271] width 30 height 30
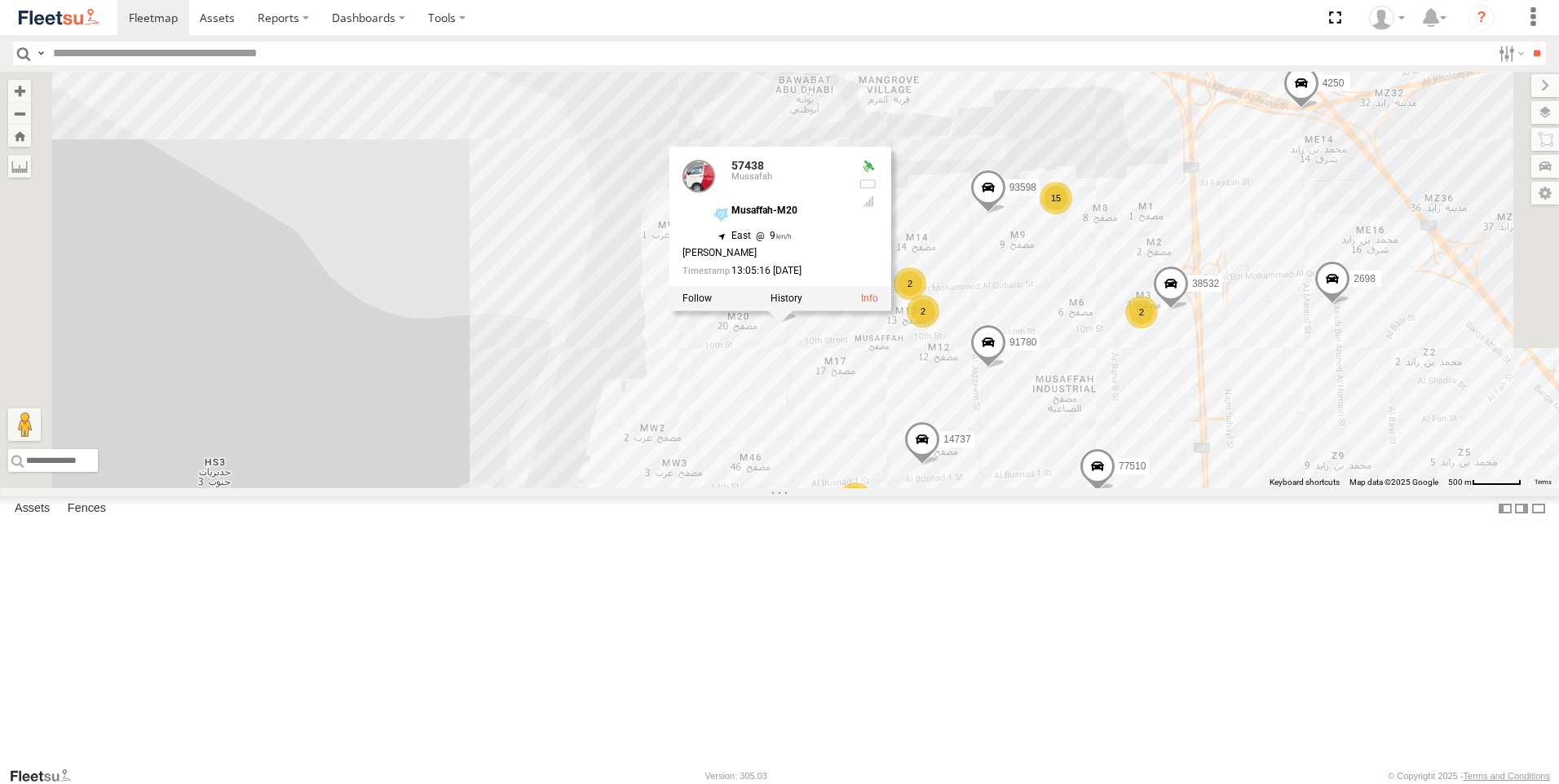
drag, startPoint x: 1061, startPoint y: 513, endPoint x: 1063, endPoint y: 520, distance: 7.3
click at [1063, 488] on div "93582 93659 88129 93580 96450 69075 60417 69054 93583 43689 4250 68937 88296 76…" at bounding box center [780, 280] width 1559 height 417
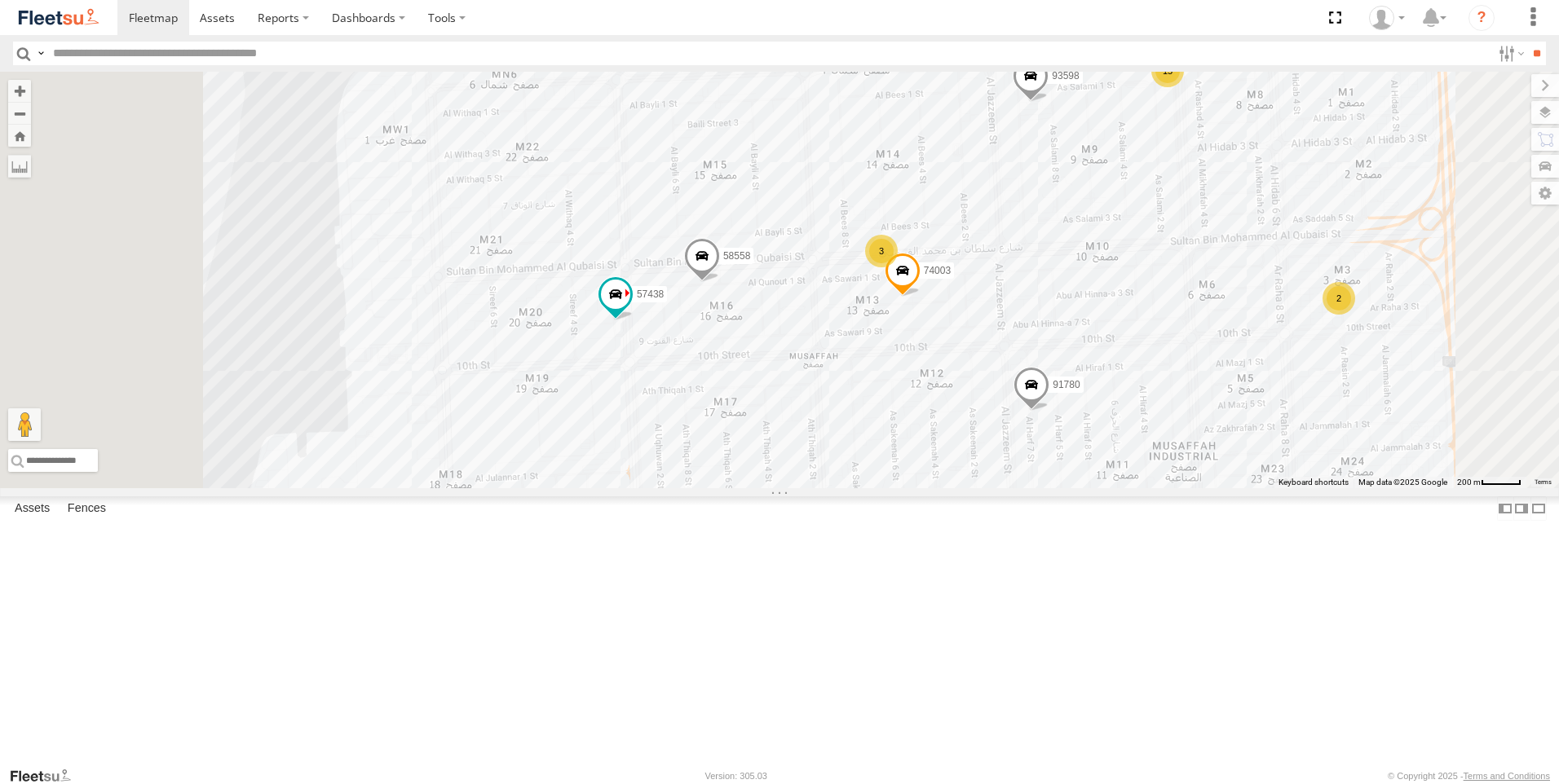
click at [926, 385] on div "93582 93659 88129 93580 96450 69075 60417 69054 93583 43689 4250 68937 88296 76…" at bounding box center [780, 280] width 1559 height 417
click at [836, 234] on div "Musaffah-M15 Musaffah-M15 0" at bounding box center [722, 187] width 227 height 93
click at [720, 282] on span at bounding box center [702, 259] width 36 height 44
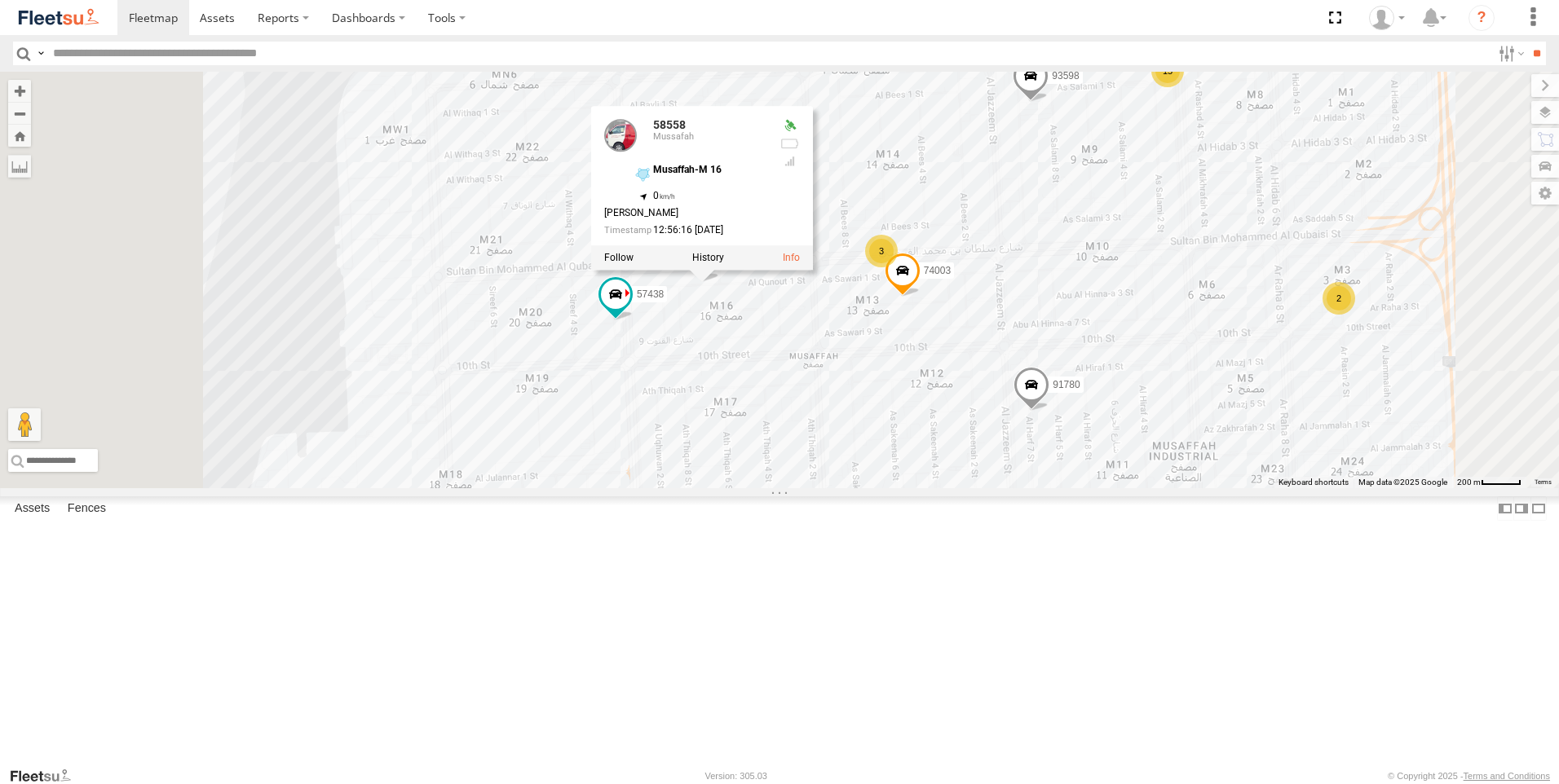
click at [1037, 488] on div "93582 93659 88129 93580 96450 69075 60417 69054 93583 43689 4250 68937 88296 76…" at bounding box center [780, 280] width 1559 height 417
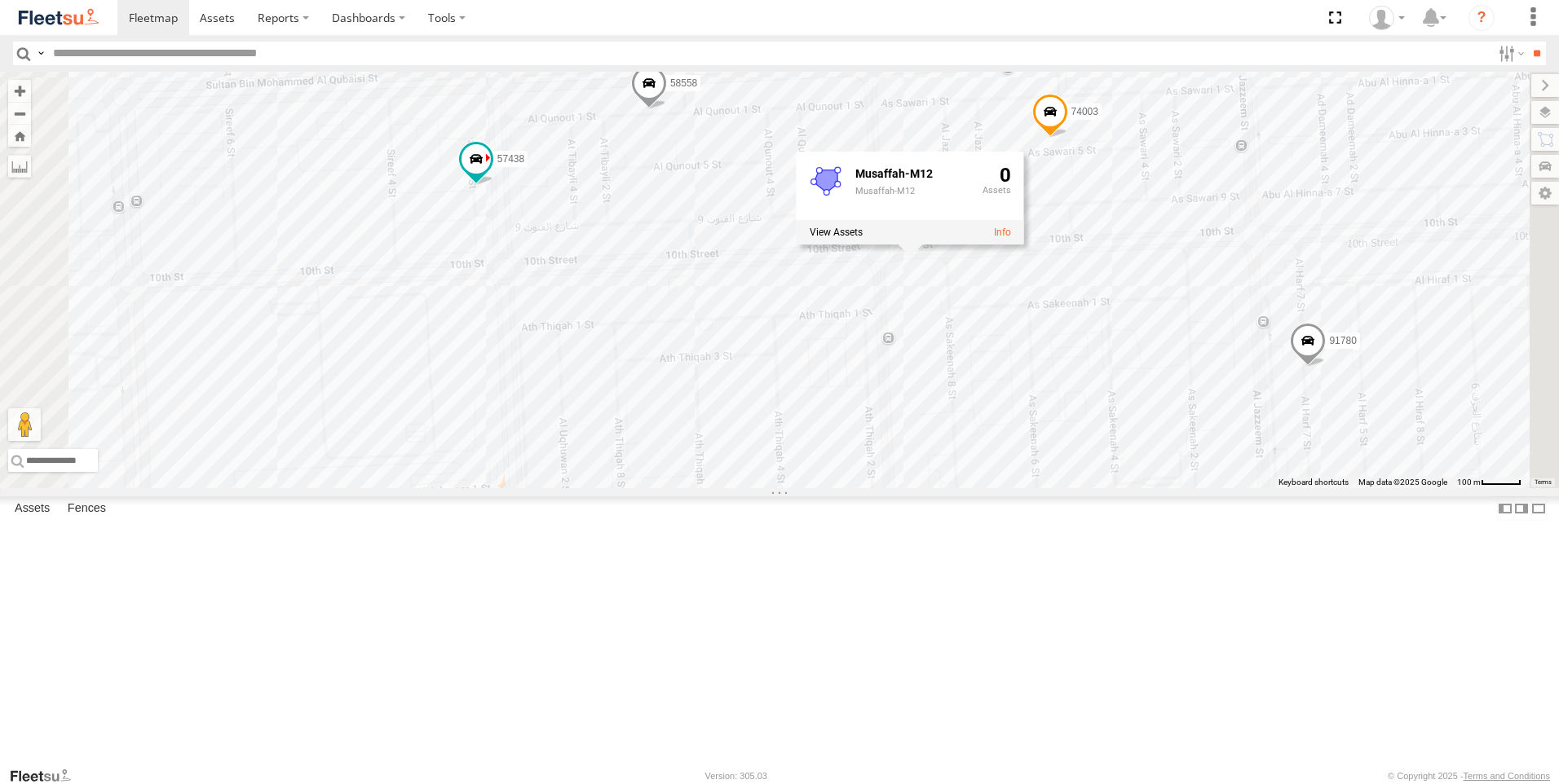
click at [667, 110] on span at bounding box center [649, 86] width 36 height 44
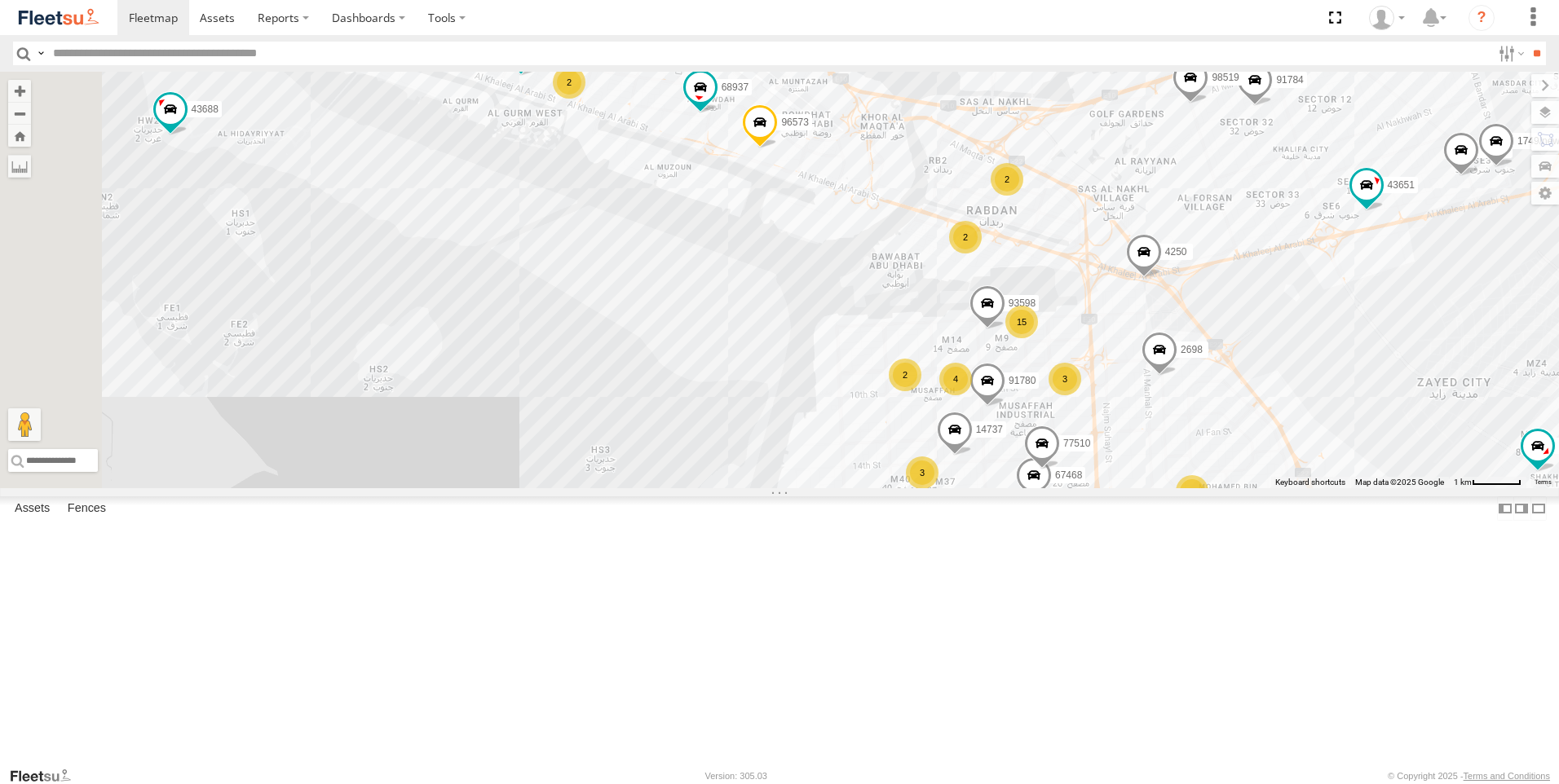
drag, startPoint x: 854, startPoint y: 406, endPoint x: 1148, endPoint y: 566, distance: 334.7
click at [1148, 488] on div "93582 93659 88129 93580 96450 69075 60417 69054 93583 43689 4250 68937 88296 76…" at bounding box center [780, 280] width 1559 height 417
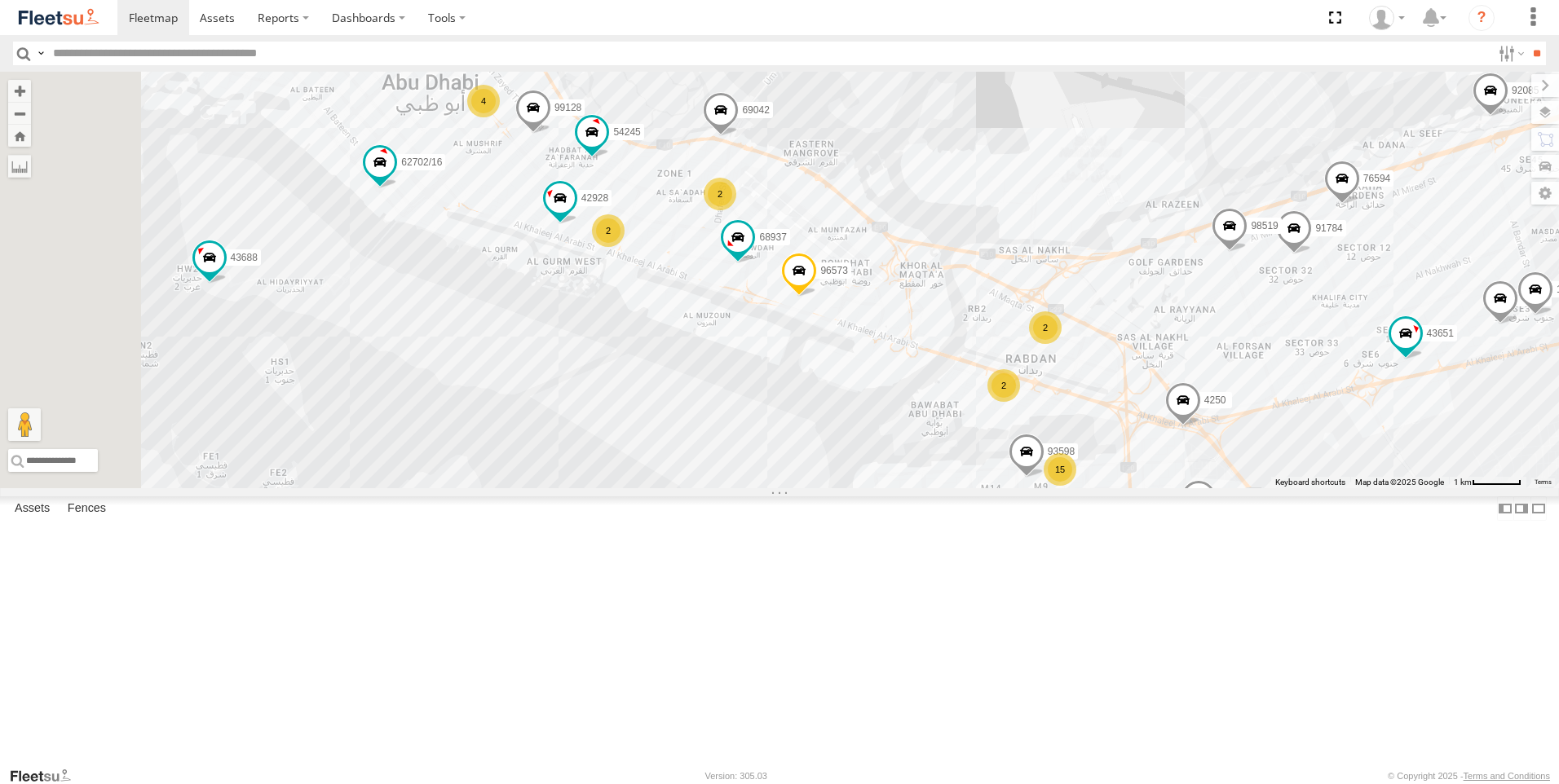
drag, startPoint x: 1055, startPoint y: 468, endPoint x: 1077, endPoint y: 565, distance: 99.5
click at [1077, 488] on div "93582 93659 88129 93580 96450 69075 60417 69054 93583 43689 4250 68937 88296 76…" at bounding box center [780, 280] width 1559 height 417
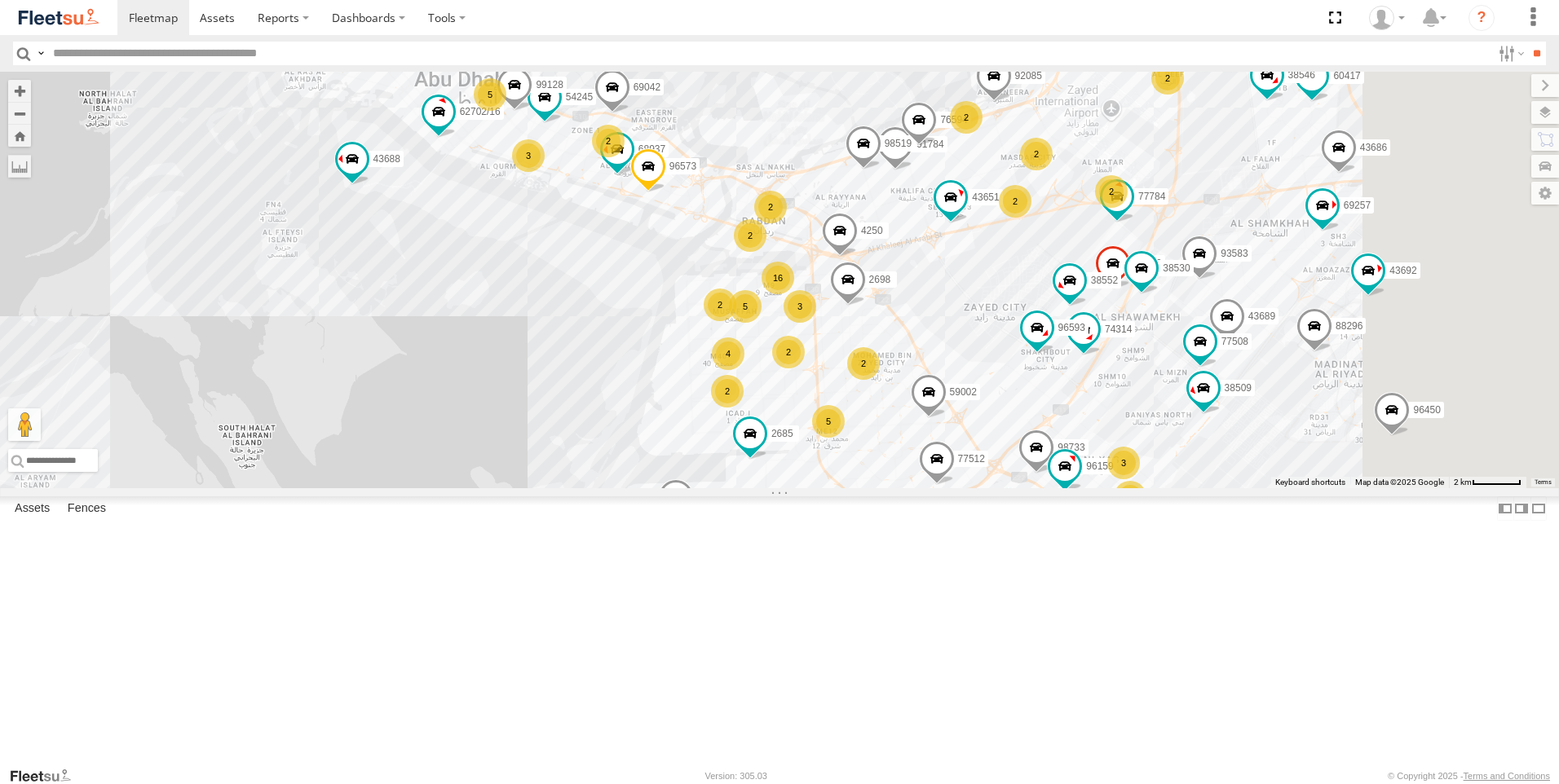
drag, startPoint x: 1096, startPoint y: 400, endPoint x: 867, endPoint y: 262, distance: 267.4
click at [867, 262] on div "93582 93659 88129 93580 96450 69075 60417 69054 93583 43689 4250 68937 88296 99…" at bounding box center [780, 280] width 1559 height 417
